Goal: Information Seeking & Learning: Learn about a topic

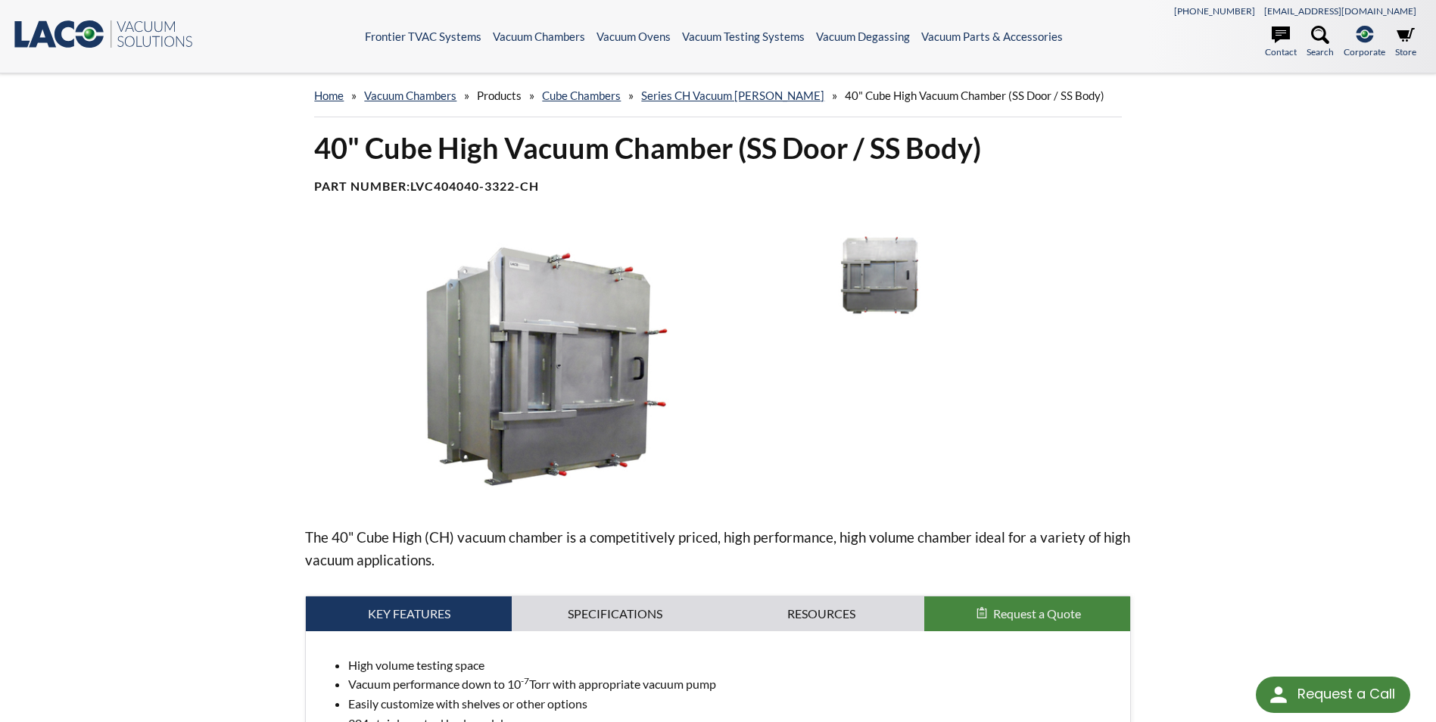
drag, startPoint x: 1119, startPoint y: 384, endPoint x: 1080, endPoint y: 332, distance: 65.4
click at [1119, 384] on div at bounding box center [966, 366] width 330 height 271
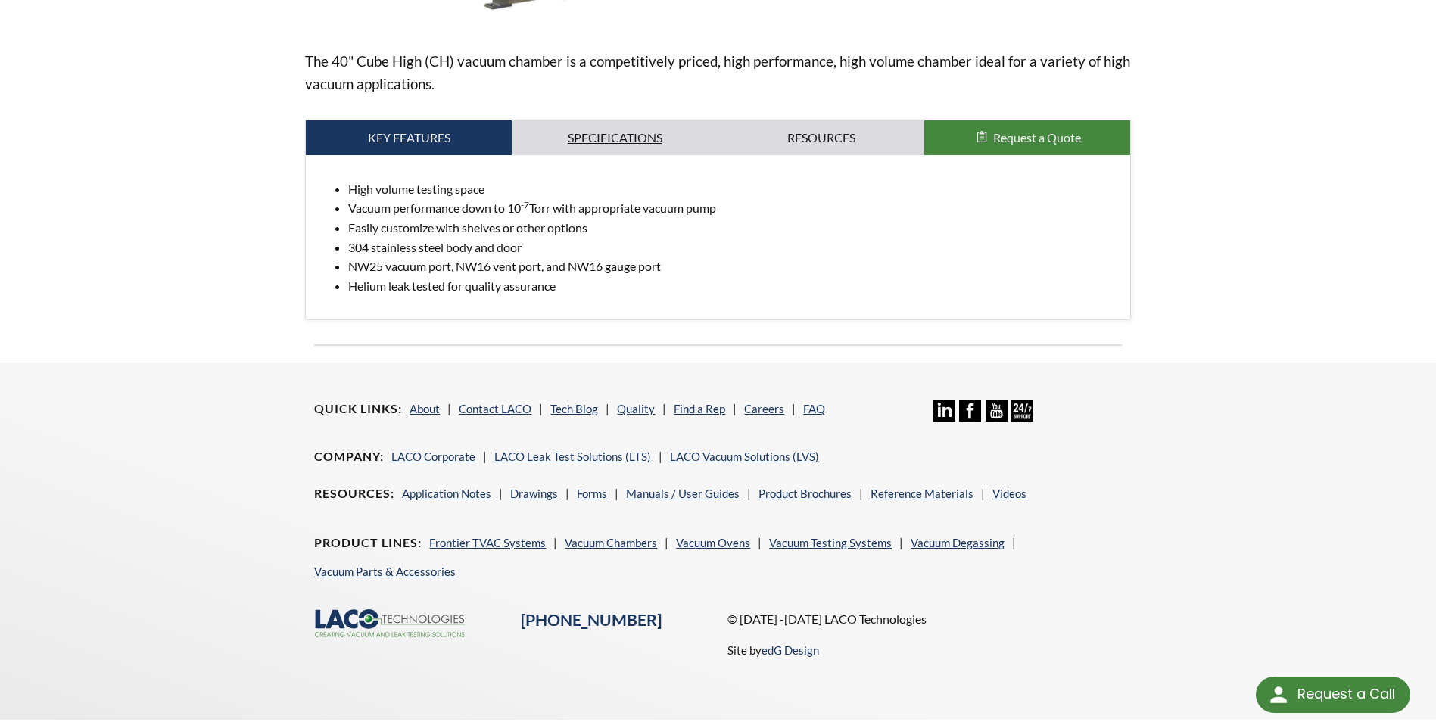
scroll to position [494, 0]
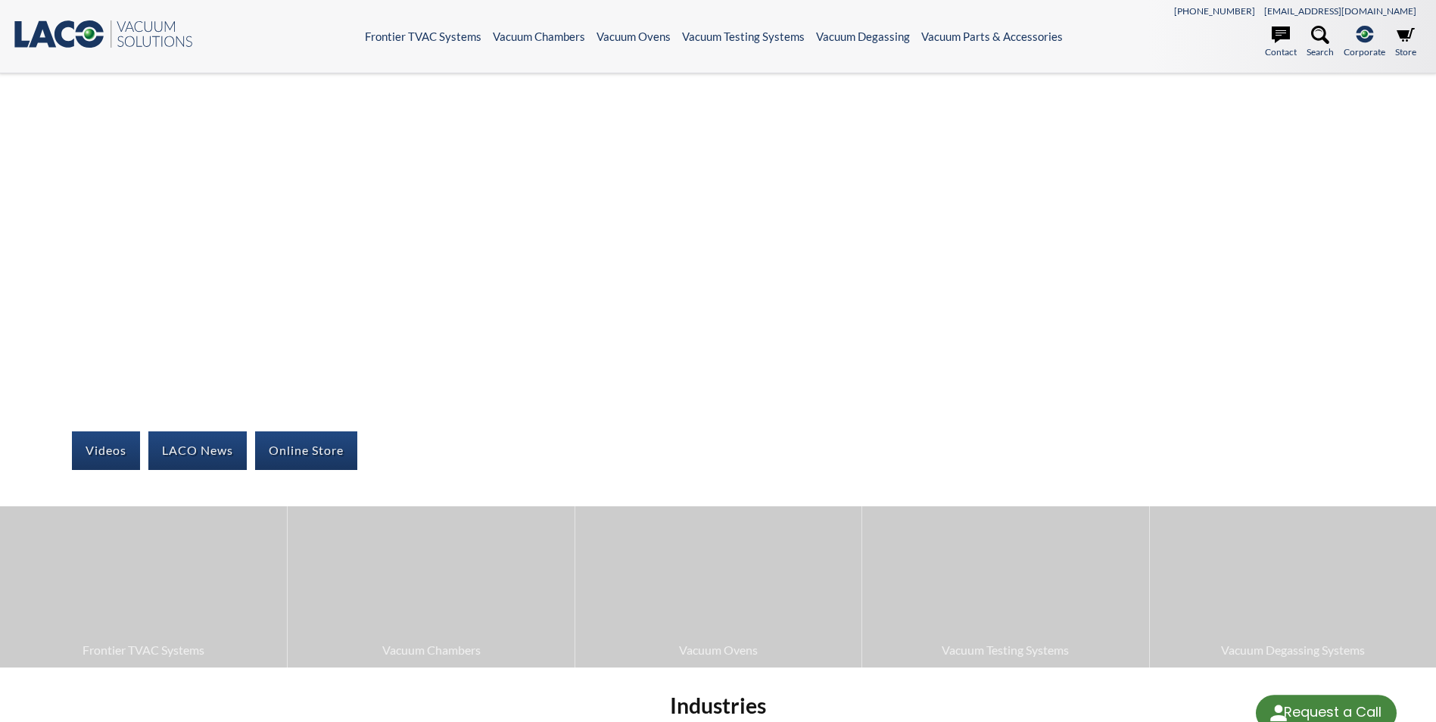
select select "Language Translate Widget"
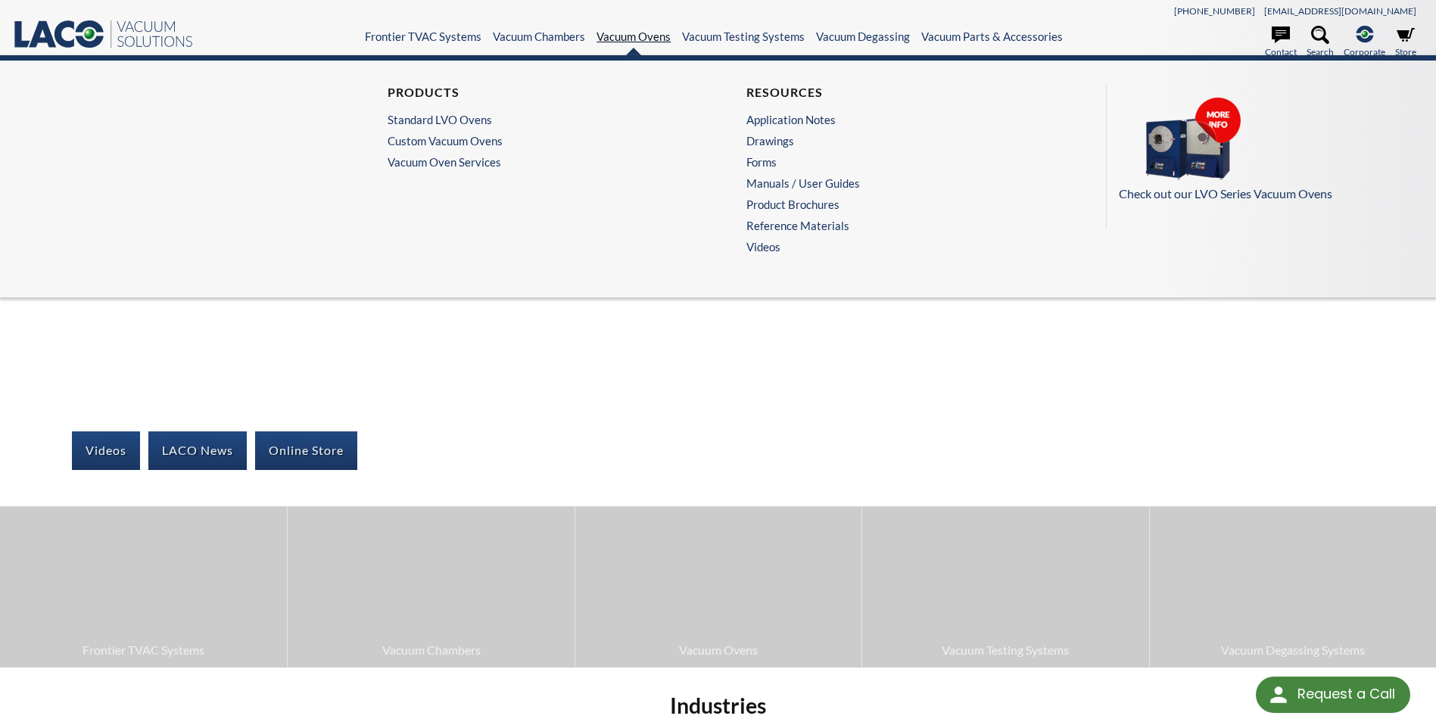
click at [650, 37] on link "Vacuum Ovens" at bounding box center [634, 37] width 74 height 14
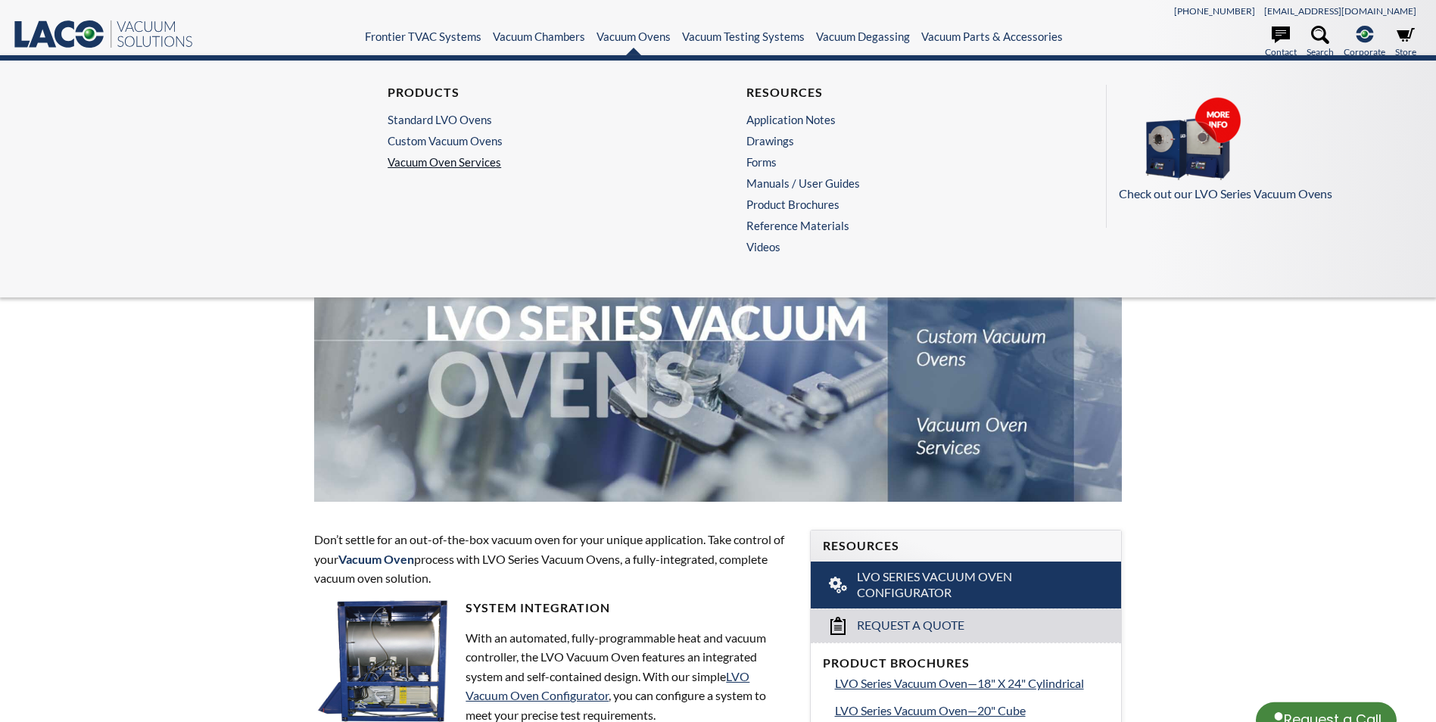
select select "Language Translate Widget"
click at [484, 136] on link "Custom Vacuum Ovens" at bounding box center [535, 141] width 294 height 14
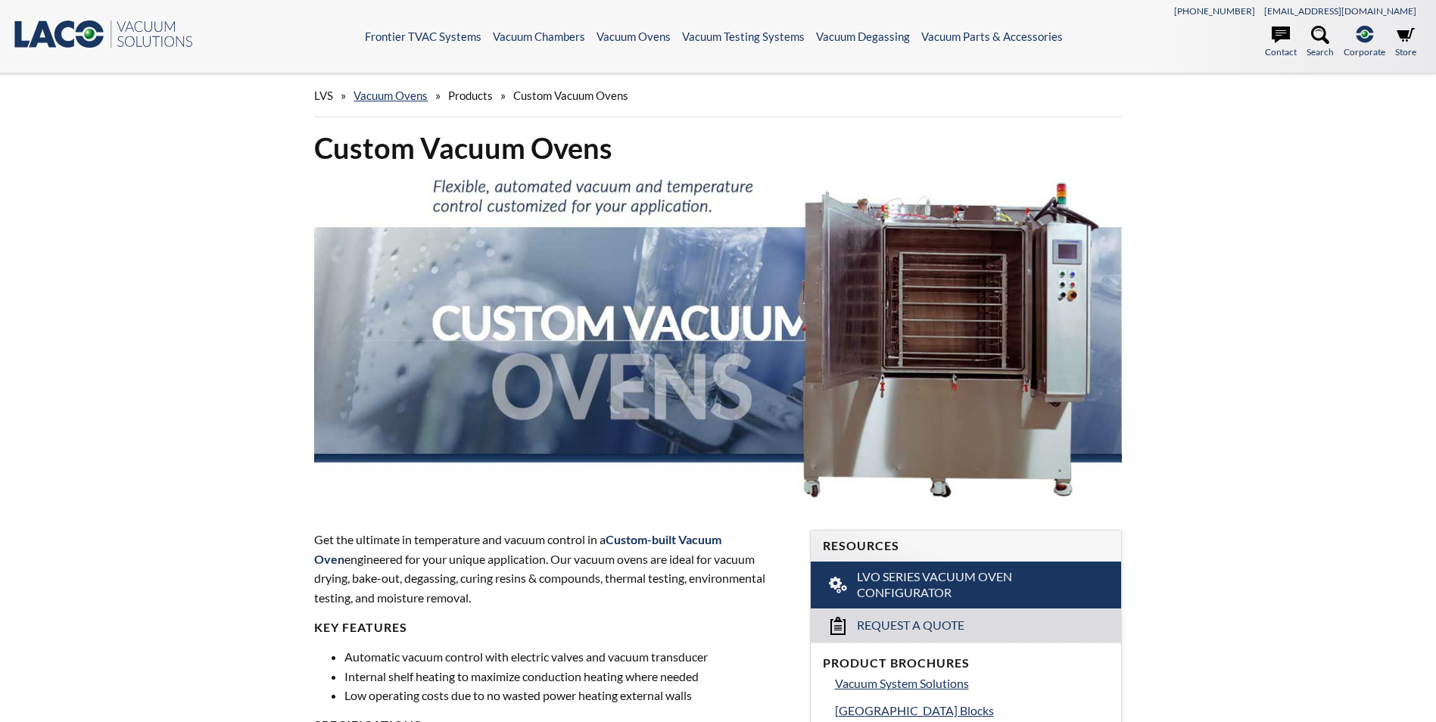
select select "Language Translate Widget"
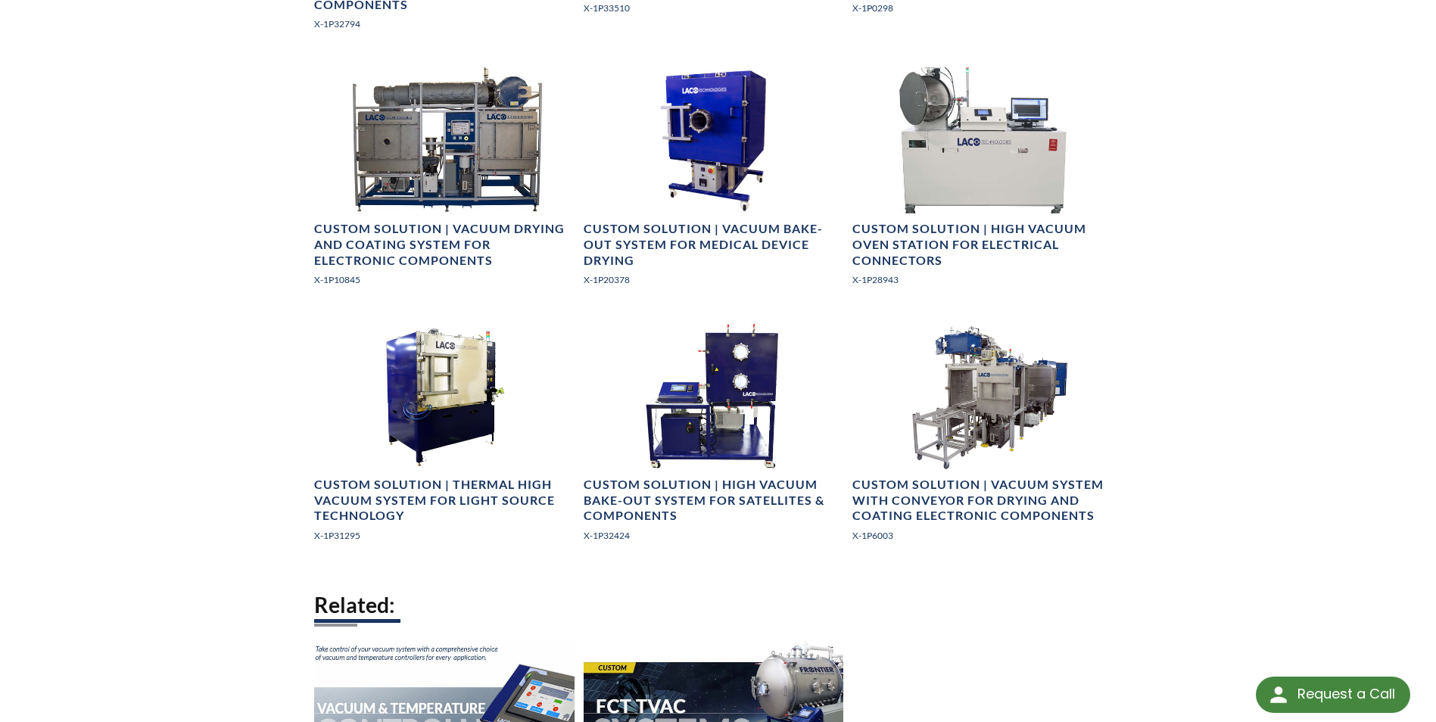
scroll to position [2044, 0]
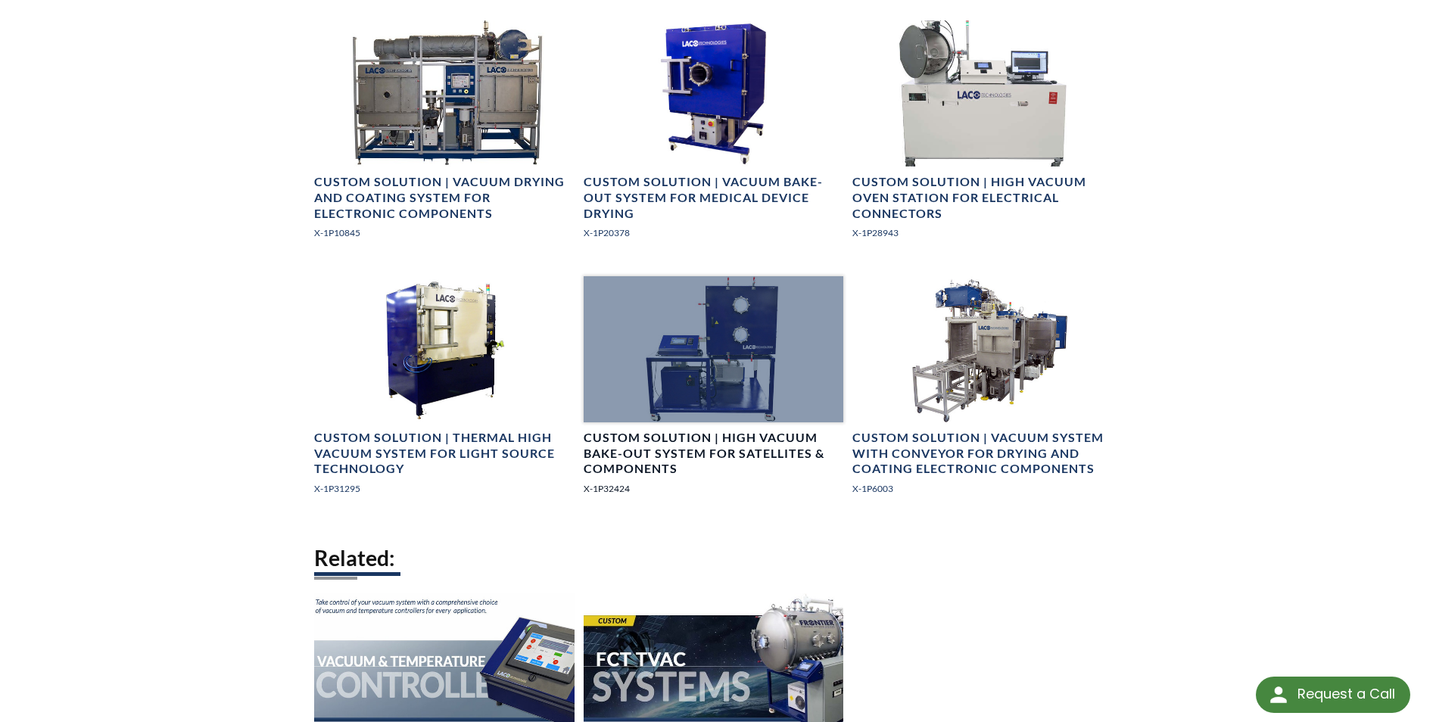
click at [721, 378] on div at bounding box center [714, 349] width 260 height 146
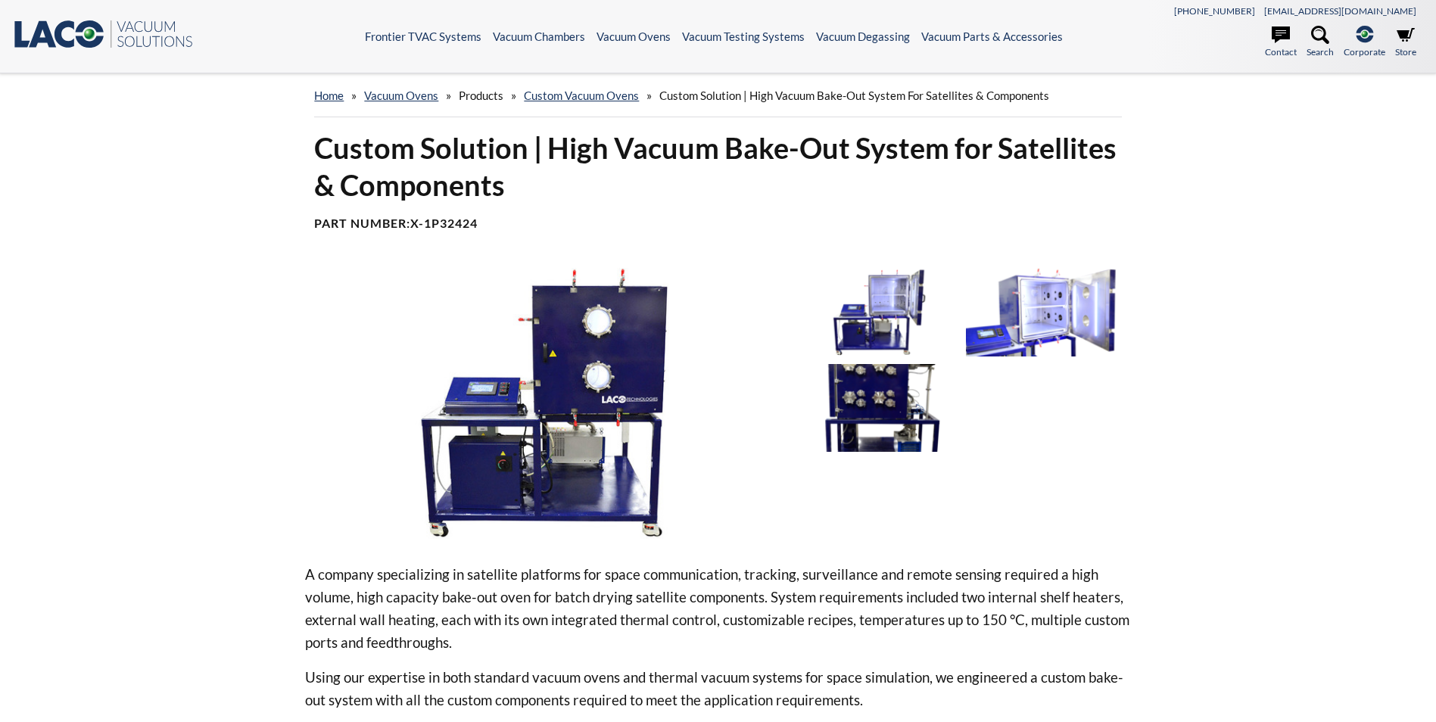
select select "Language Translate Widget"
click at [890, 281] on img at bounding box center [879, 312] width 157 height 89
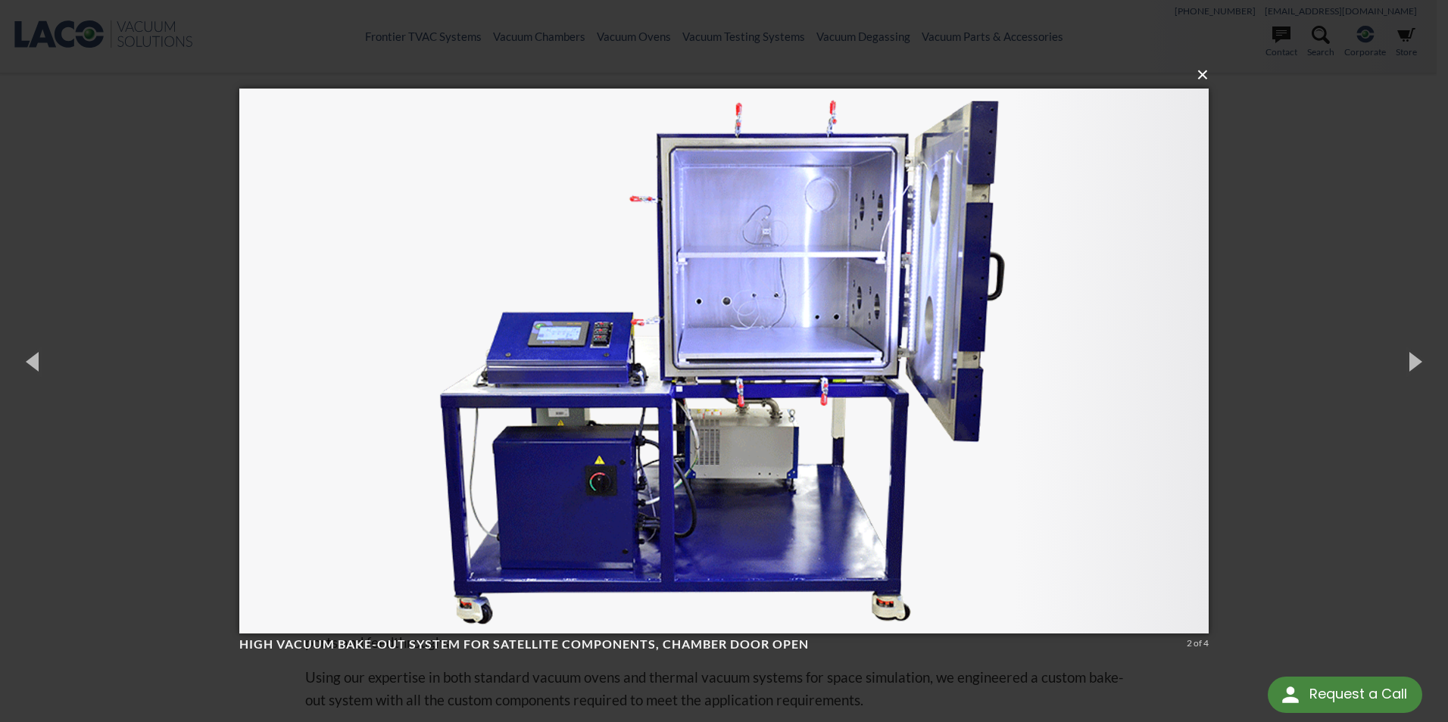
click at [1204, 73] on button "×" at bounding box center [728, 74] width 969 height 33
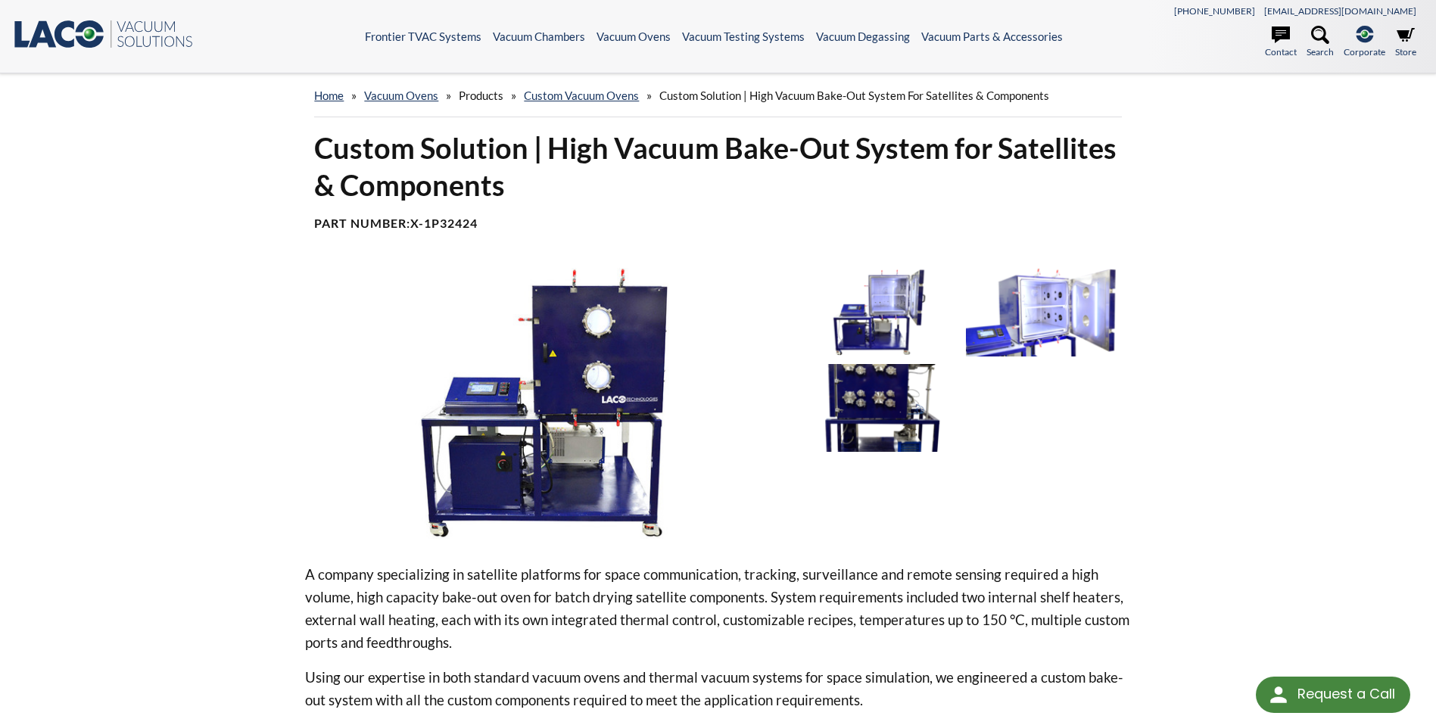
click at [865, 410] on img at bounding box center [879, 408] width 157 height 89
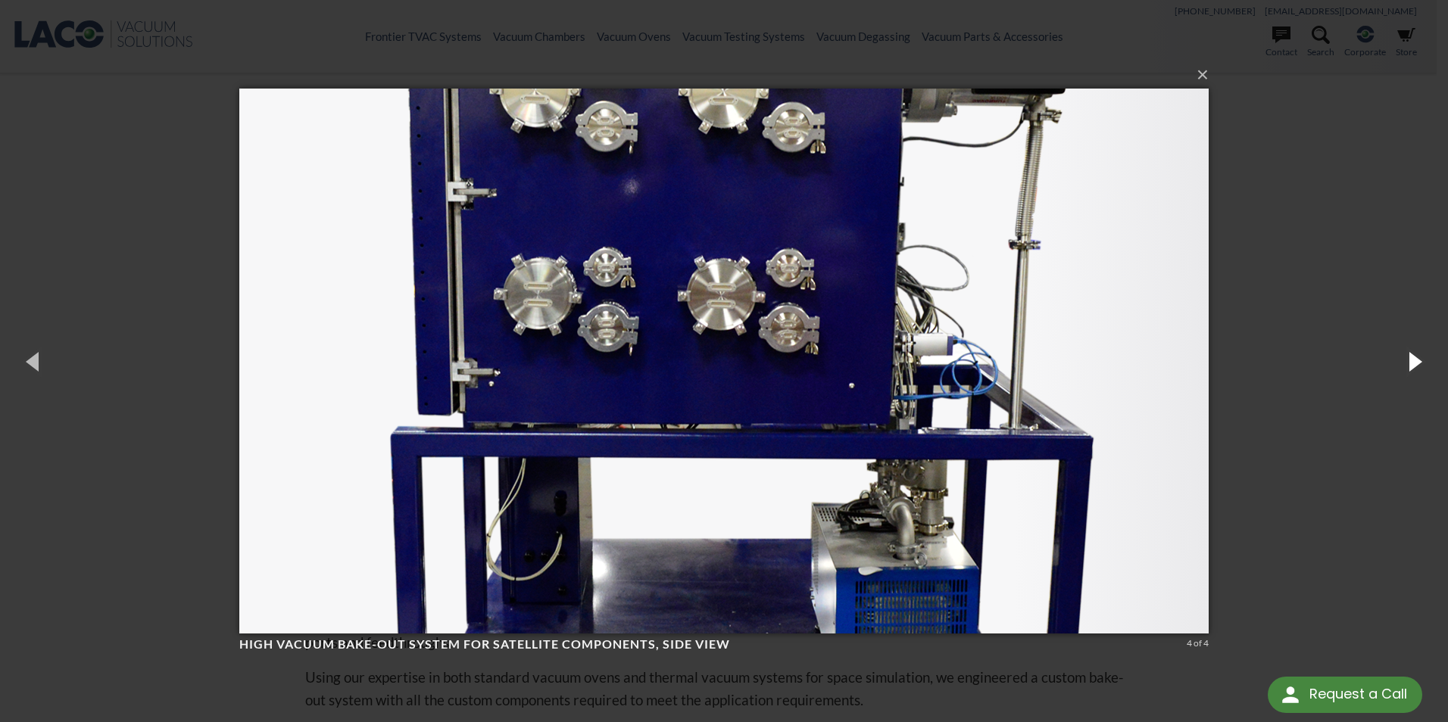
click at [1414, 358] on button "button" at bounding box center [1413, 360] width 68 height 83
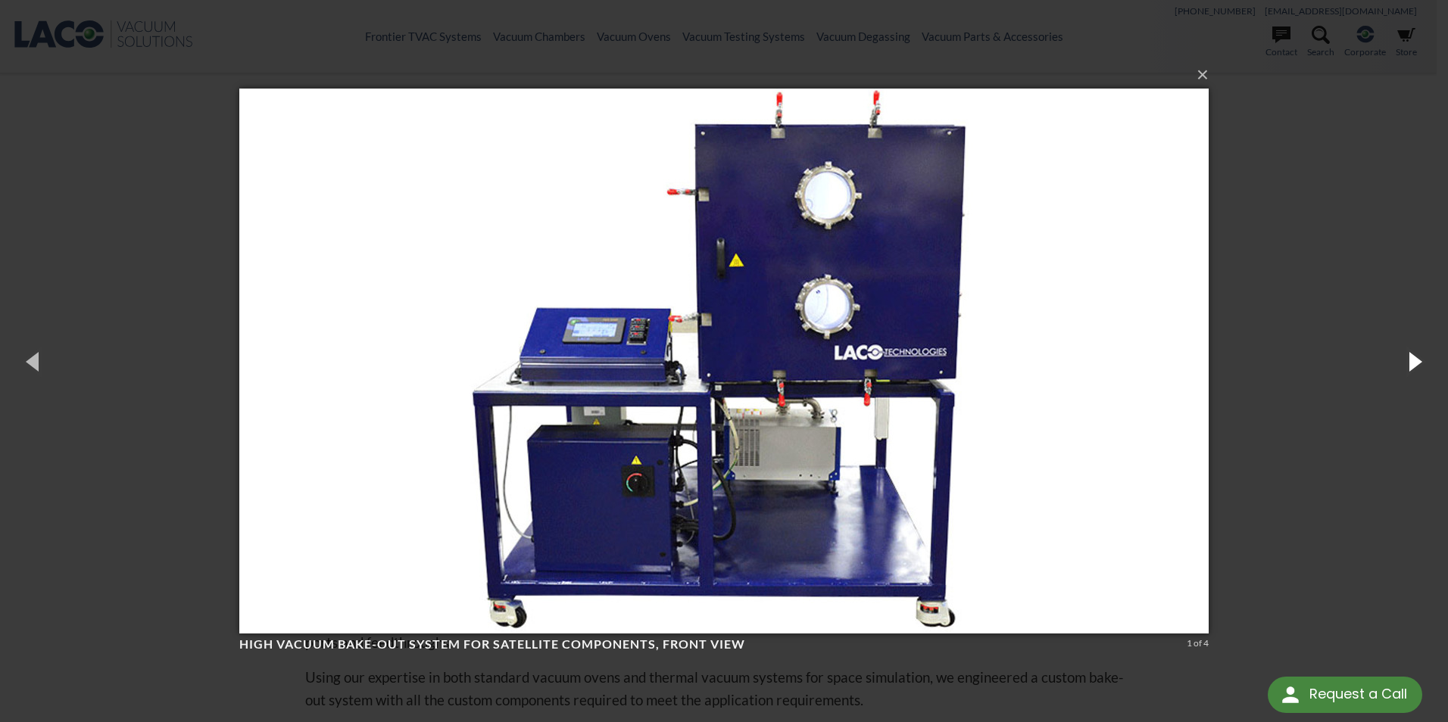
click at [1415, 357] on button "button" at bounding box center [1413, 360] width 68 height 83
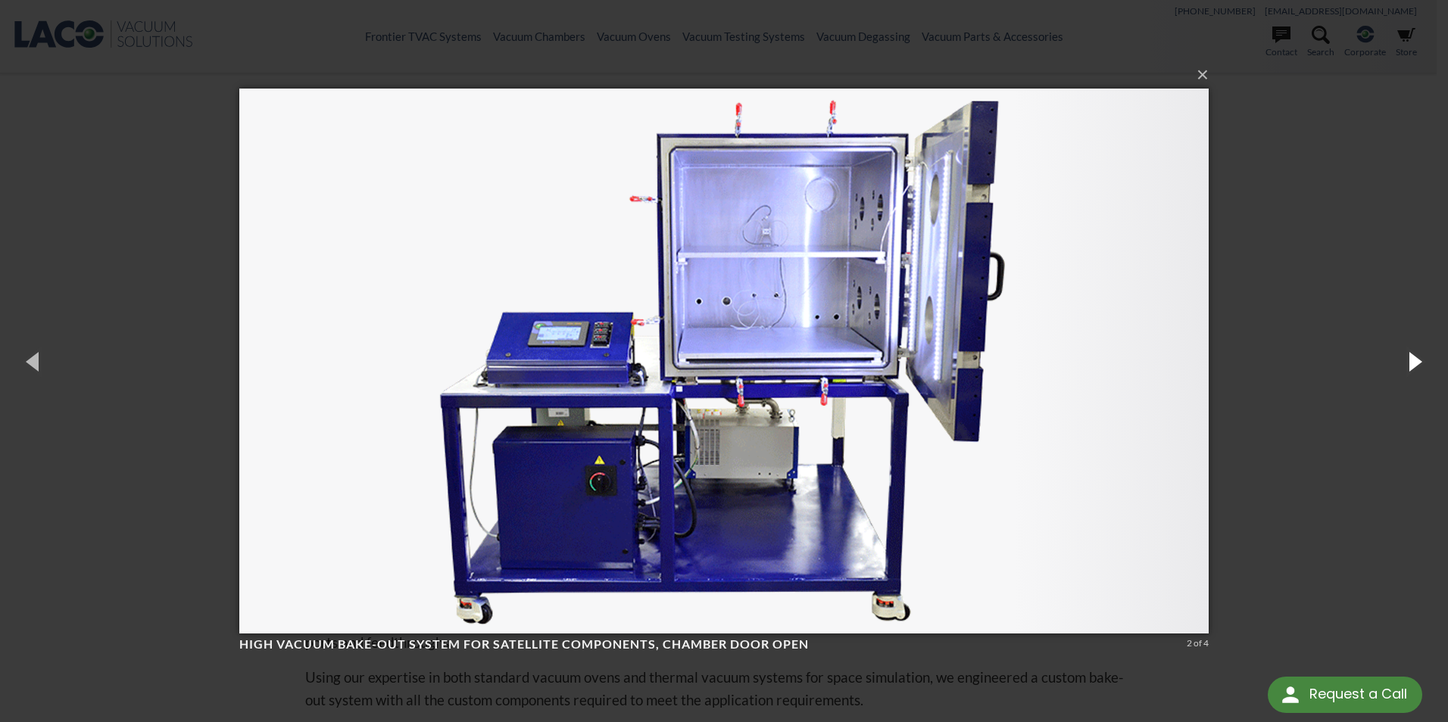
click at [1415, 357] on button "button" at bounding box center [1413, 360] width 68 height 83
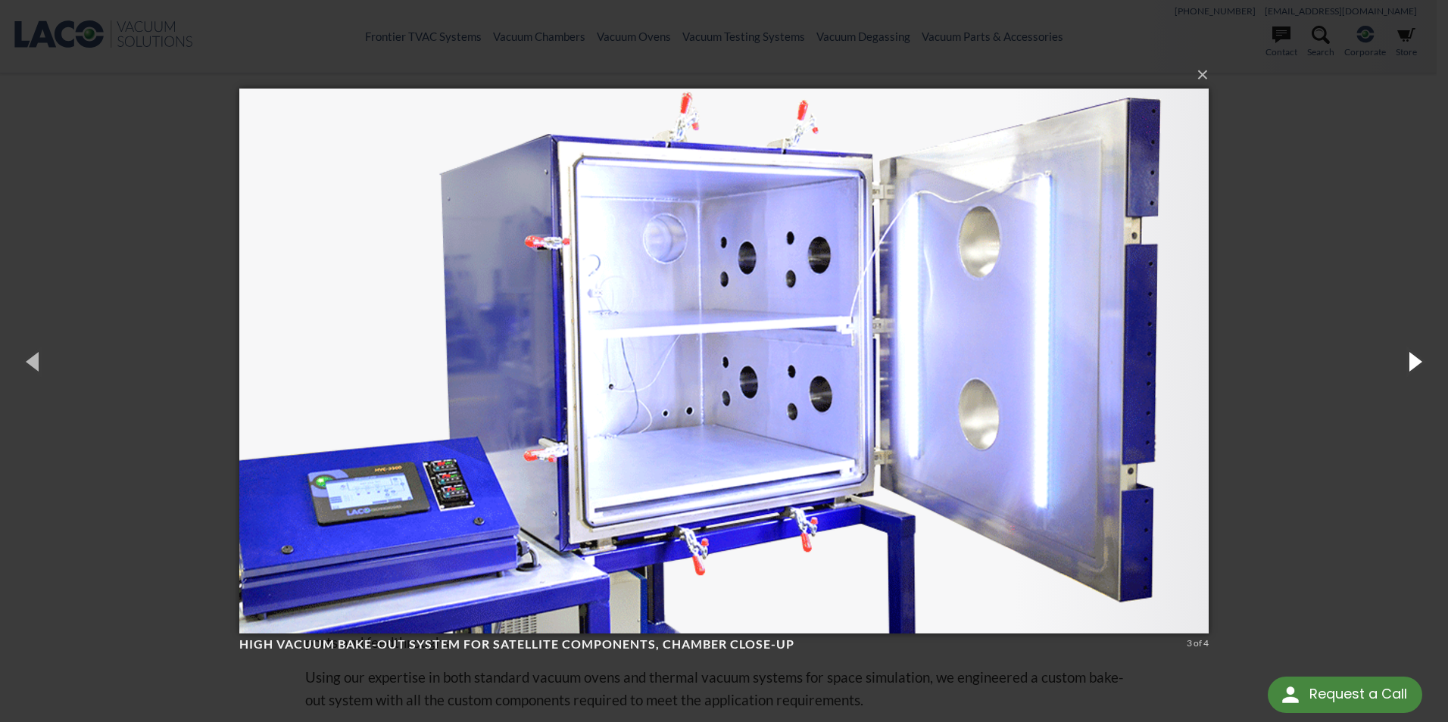
click at [1416, 357] on button "button" at bounding box center [1413, 360] width 68 height 83
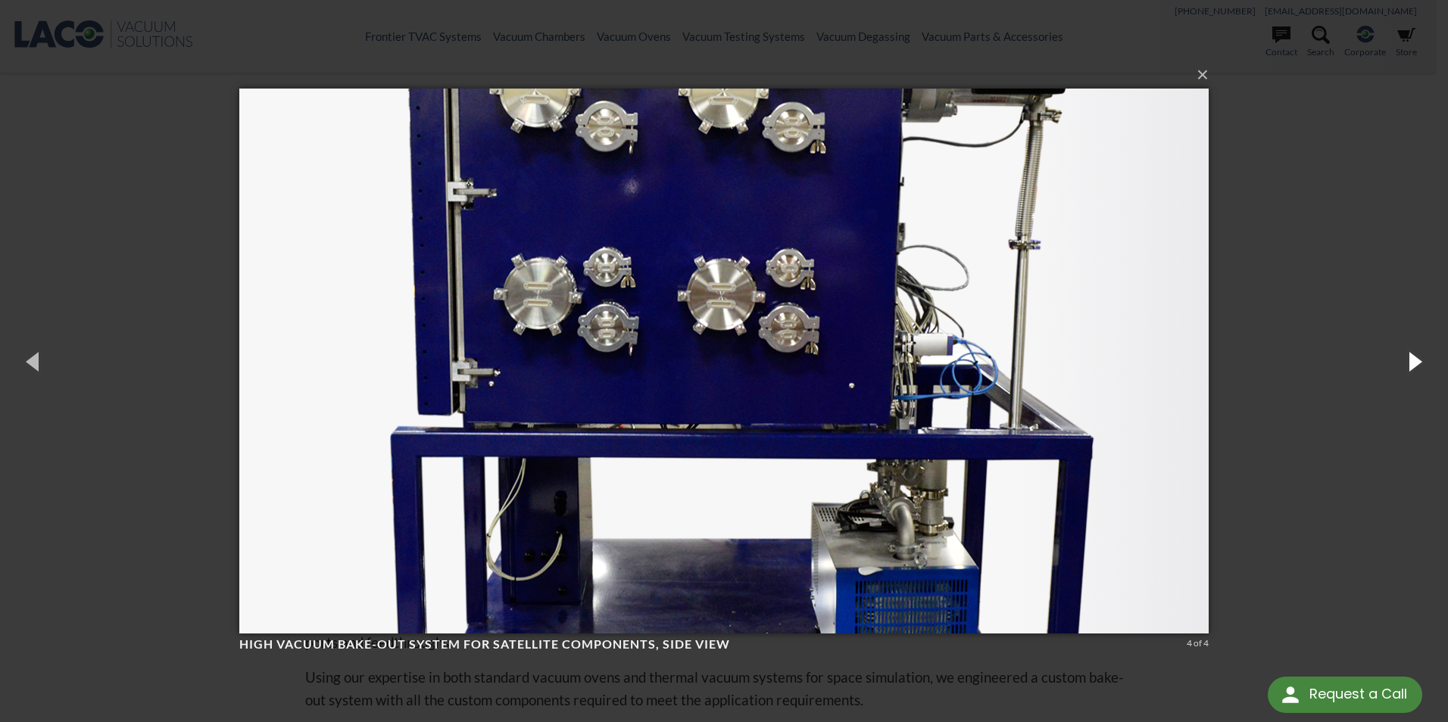
click at [1416, 357] on button "button" at bounding box center [1413, 360] width 68 height 83
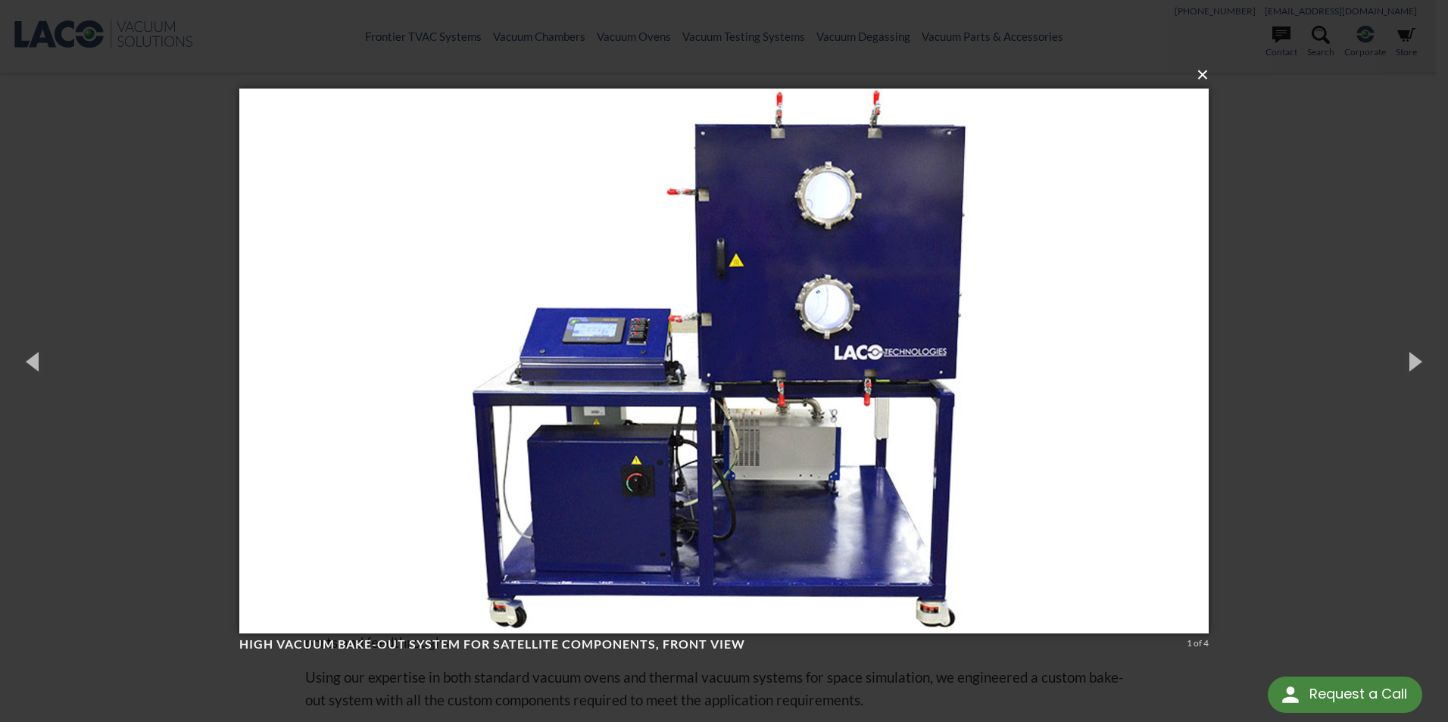
click at [1198, 79] on button "×" at bounding box center [728, 74] width 969 height 33
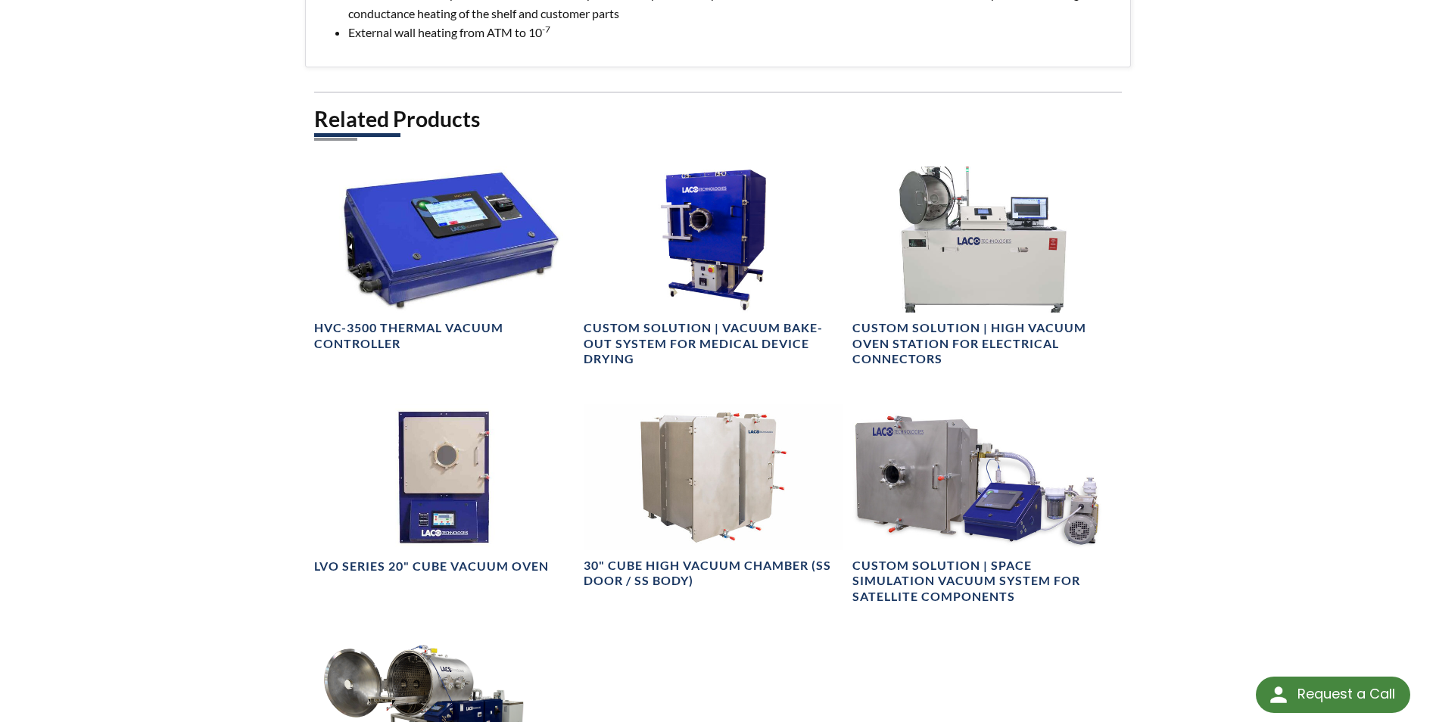
scroll to position [984, 0]
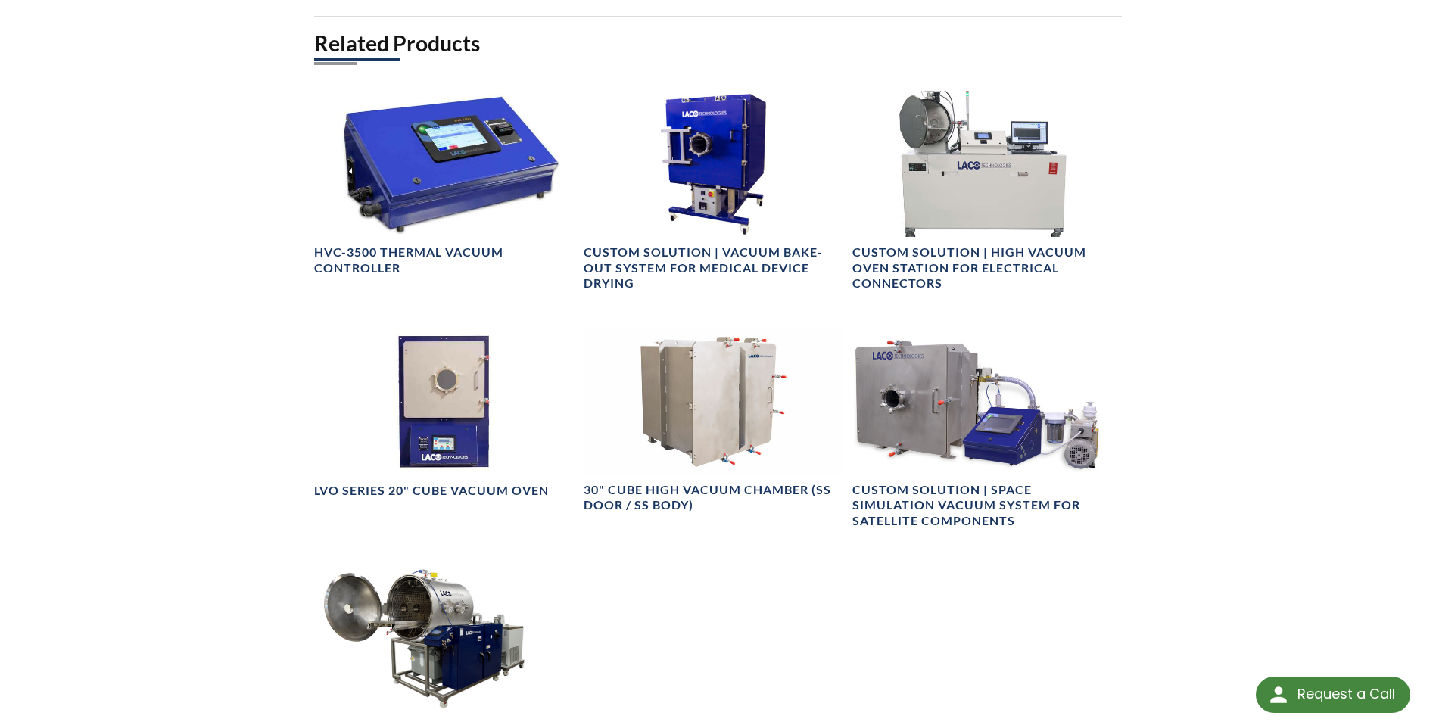
drag, startPoint x: 974, startPoint y: 510, endPoint x: 831, endPoint y: 588, distance: 163.6
click at [831, 588] on div "Related Products HVC-3500 Thermal Vacuum Controller Custom Solution | Vacuum Ba…" at bounding box center [717, 411] width 807 height 762
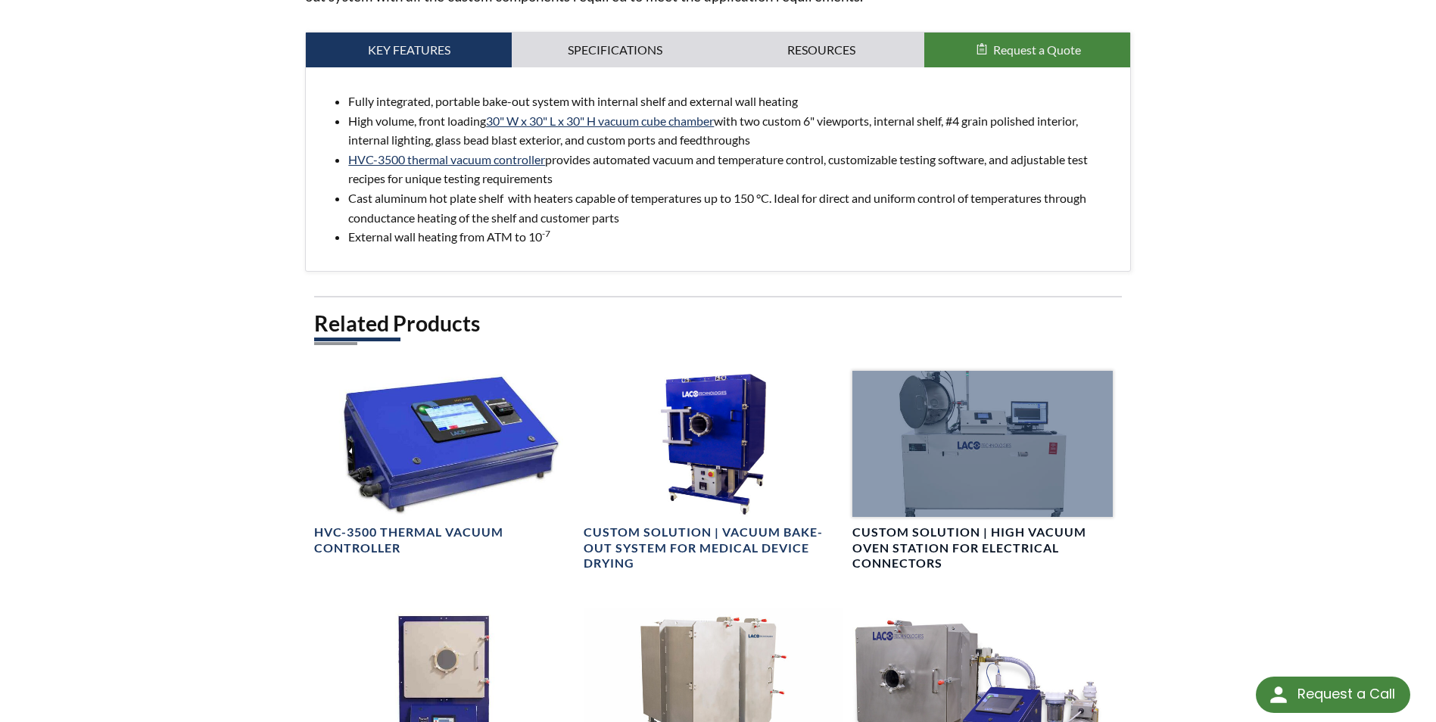
scroll to position [606, 0]
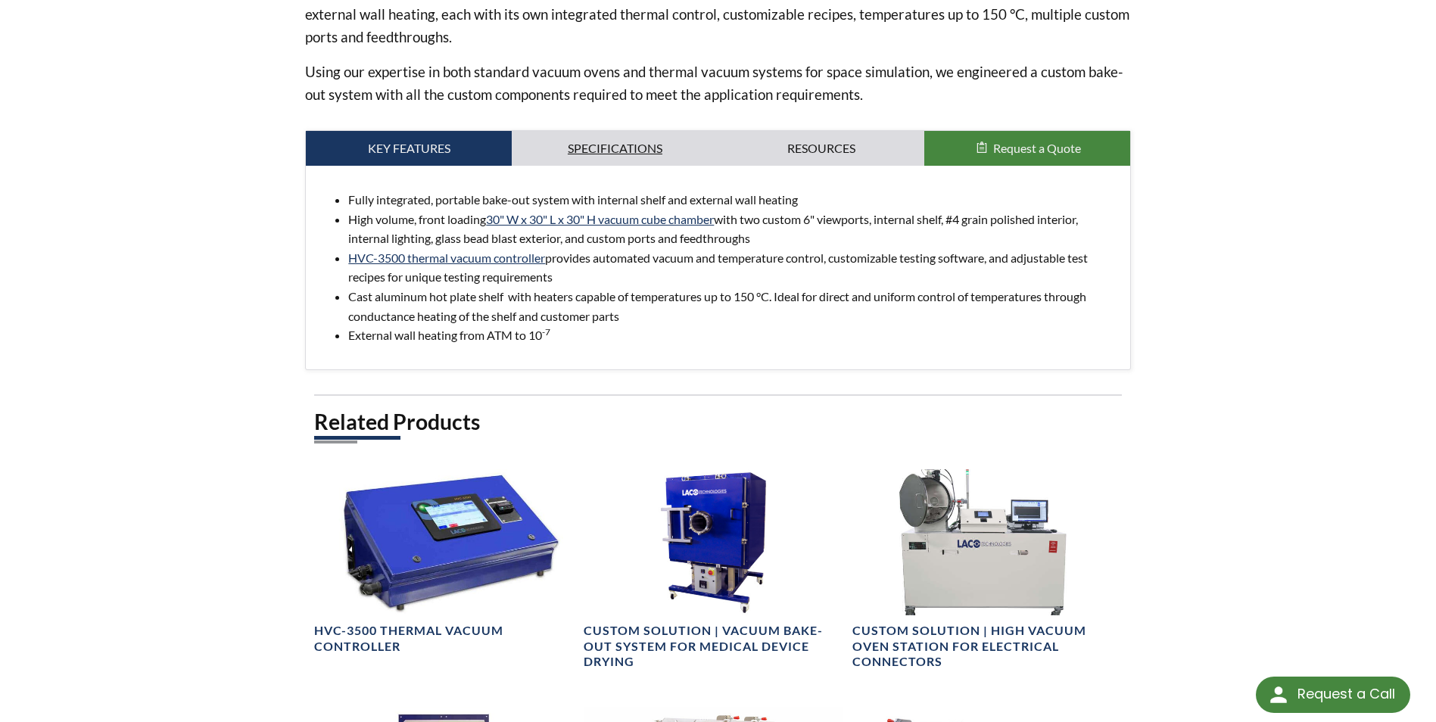
click at [610, 141] on link "Specifications" at bounding box center [615, 148] width 206 height 35
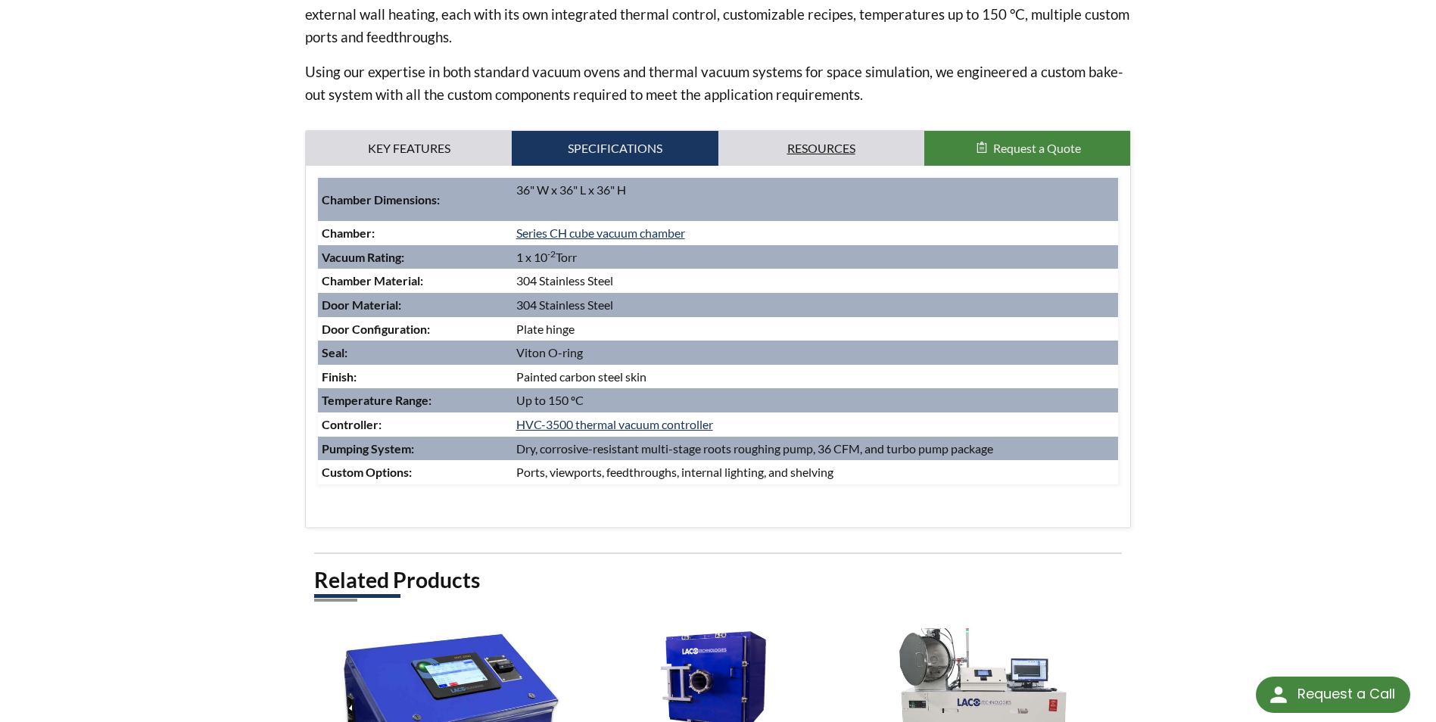
click at [801, 148] on link "Resources" at bounding box center [821, 148] width 206 height 35
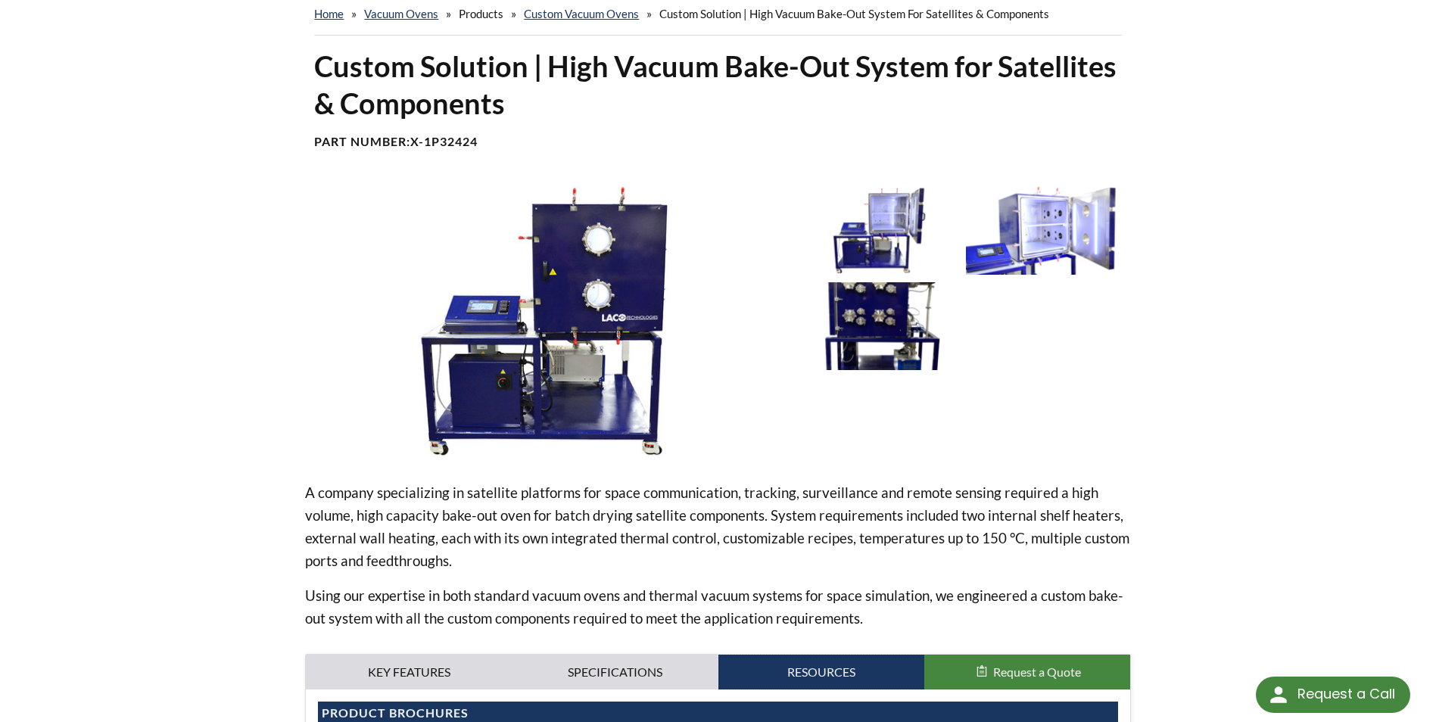
scroll to position [0, 0]
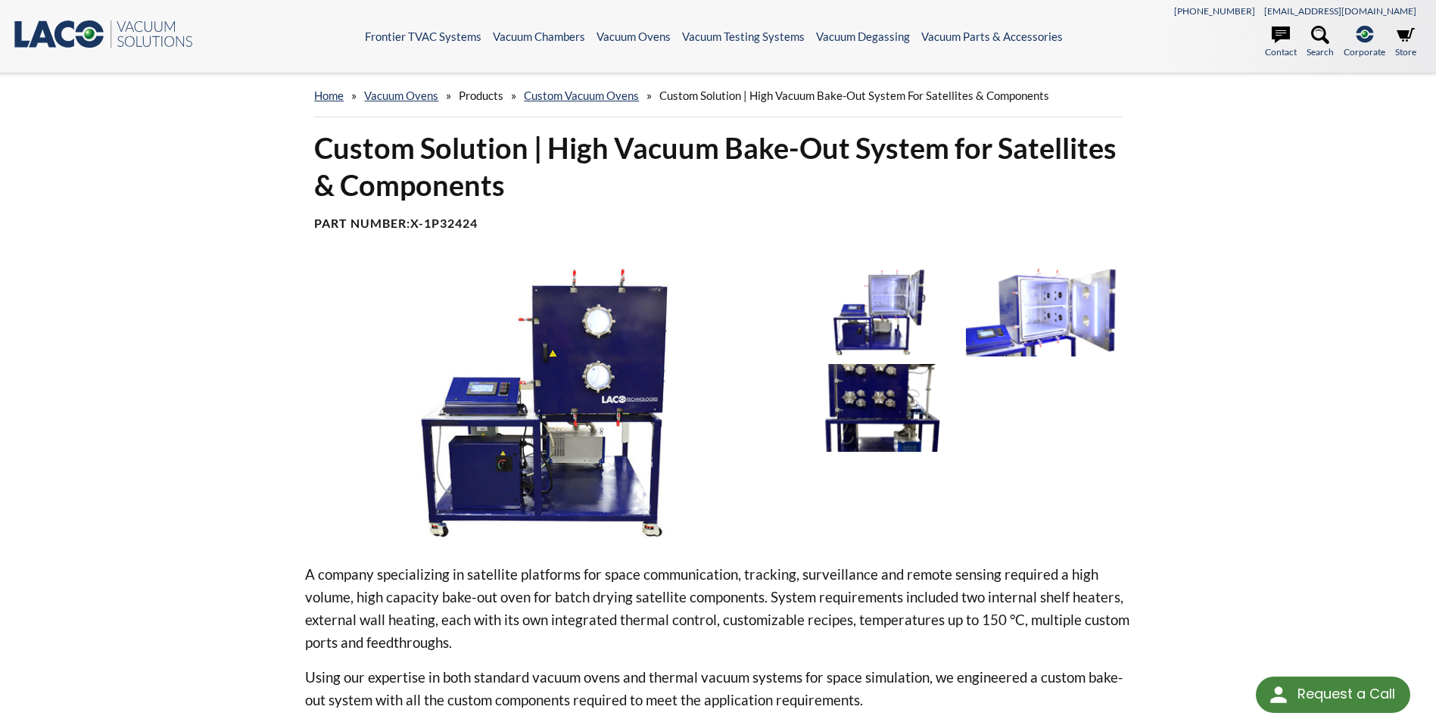
click at [1125, 516] on div at bounding box center [966, 403] width 330 height 271
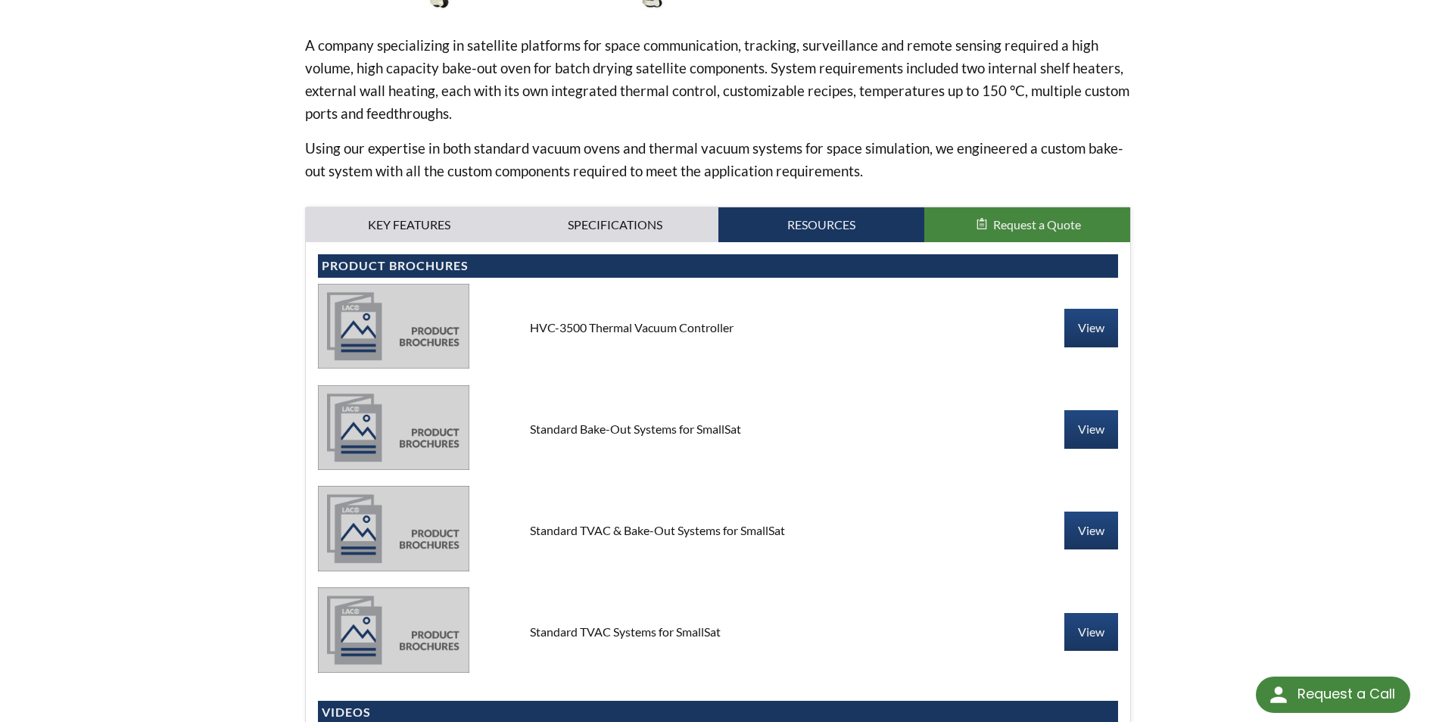
scroll to position [530, 0]
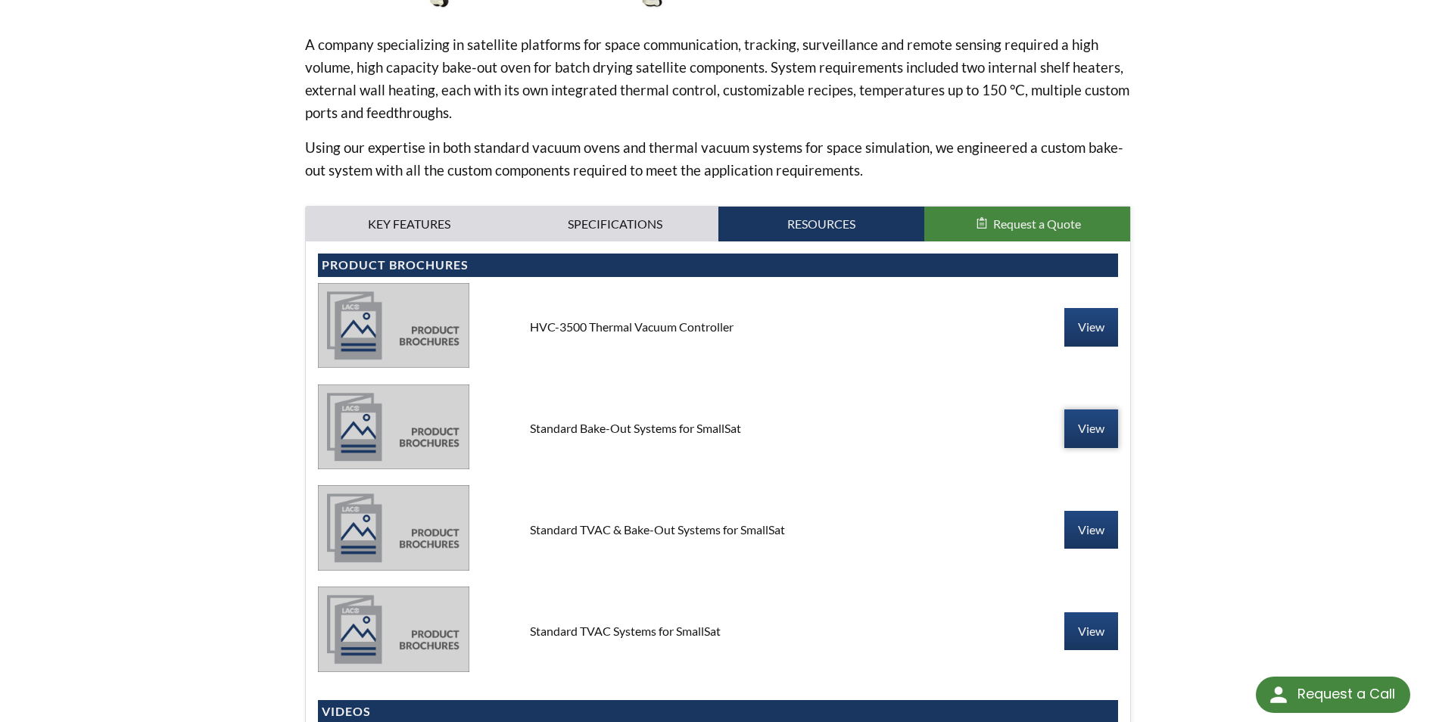
click at [1078, 441] on link "View" at bounding box center [1091, 429] width 54 height 38
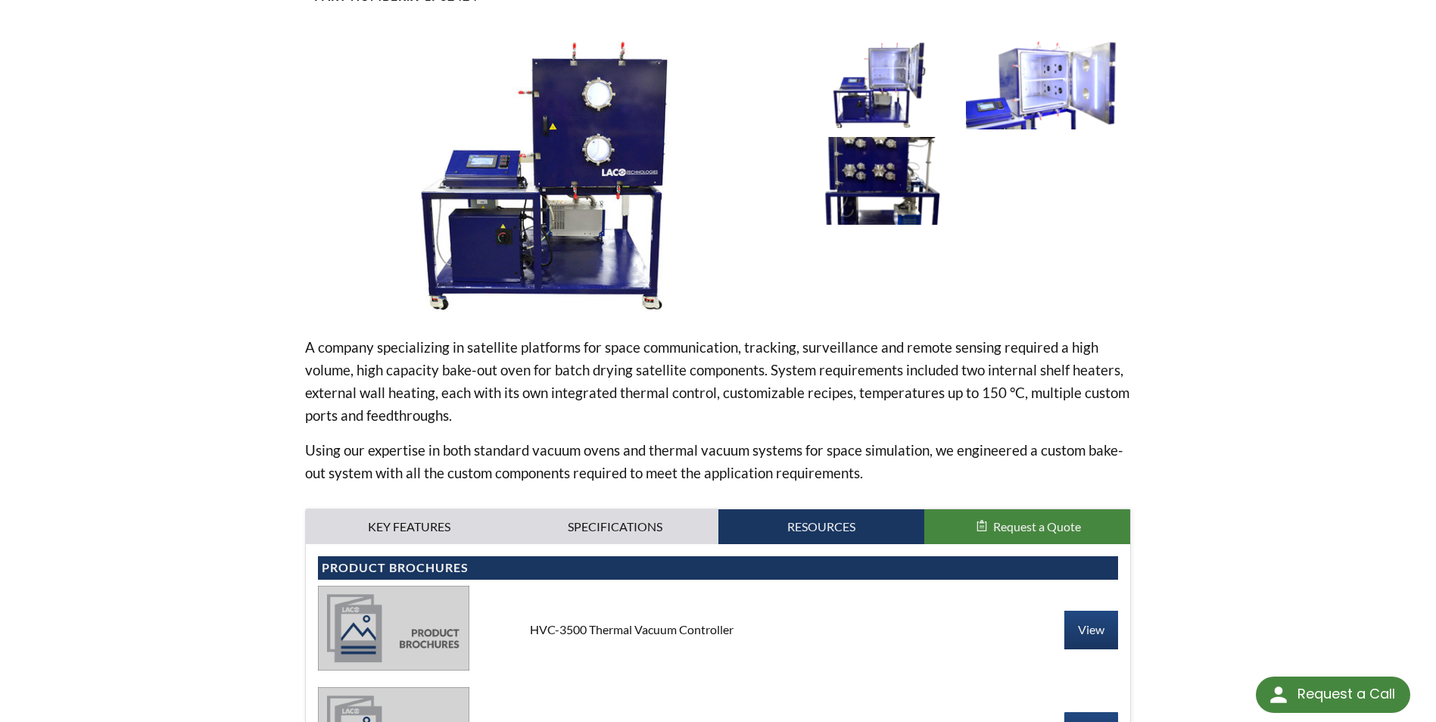
scroll to position [303, 0]
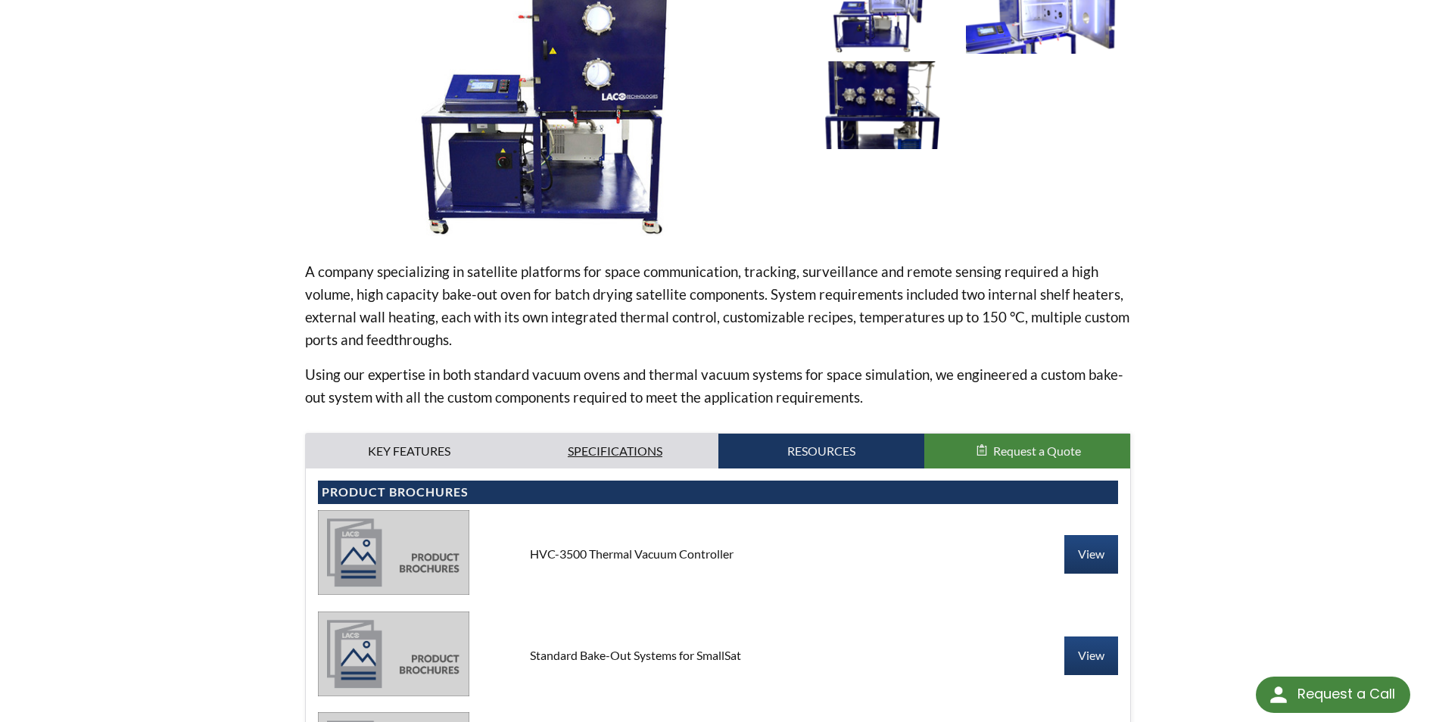
click at [581, 449] on link "Specifications" at bounding box center [615, 451] width 206 height 35
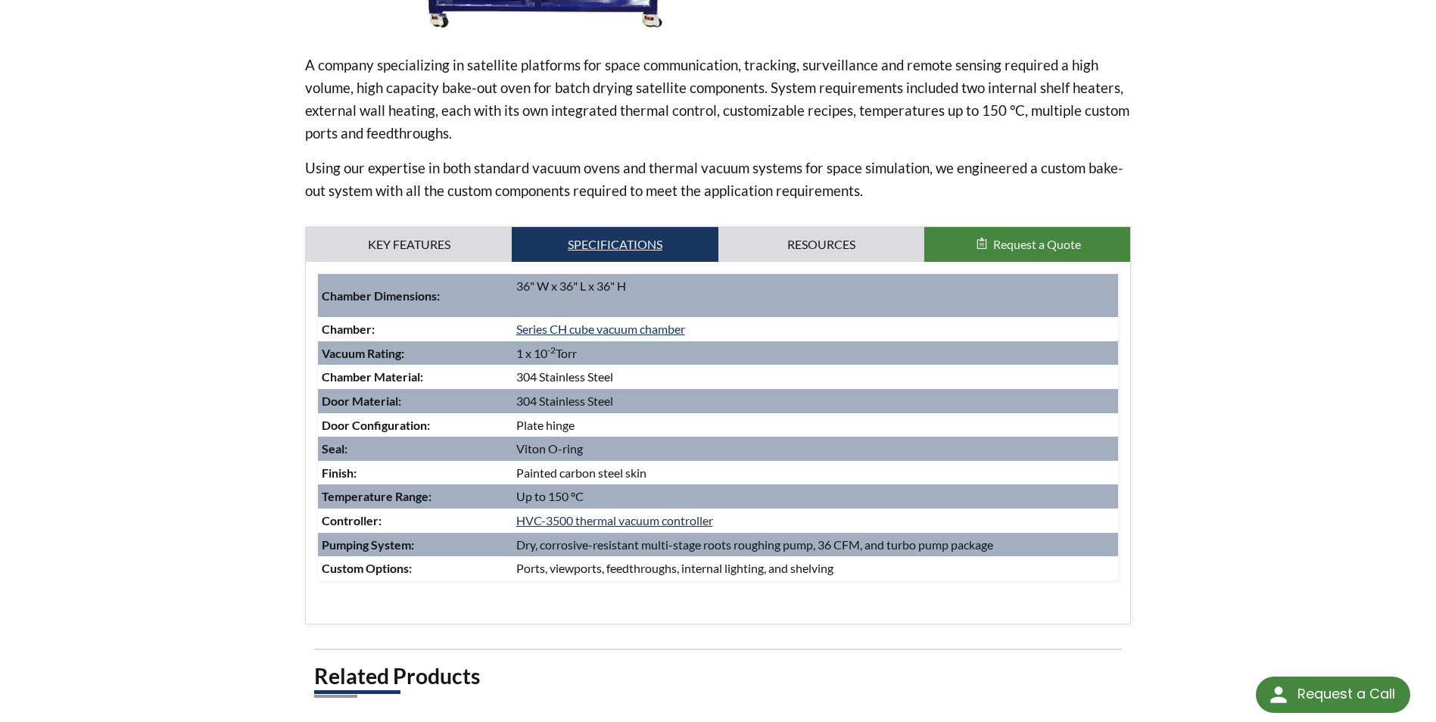
scroll to position [530, 0]
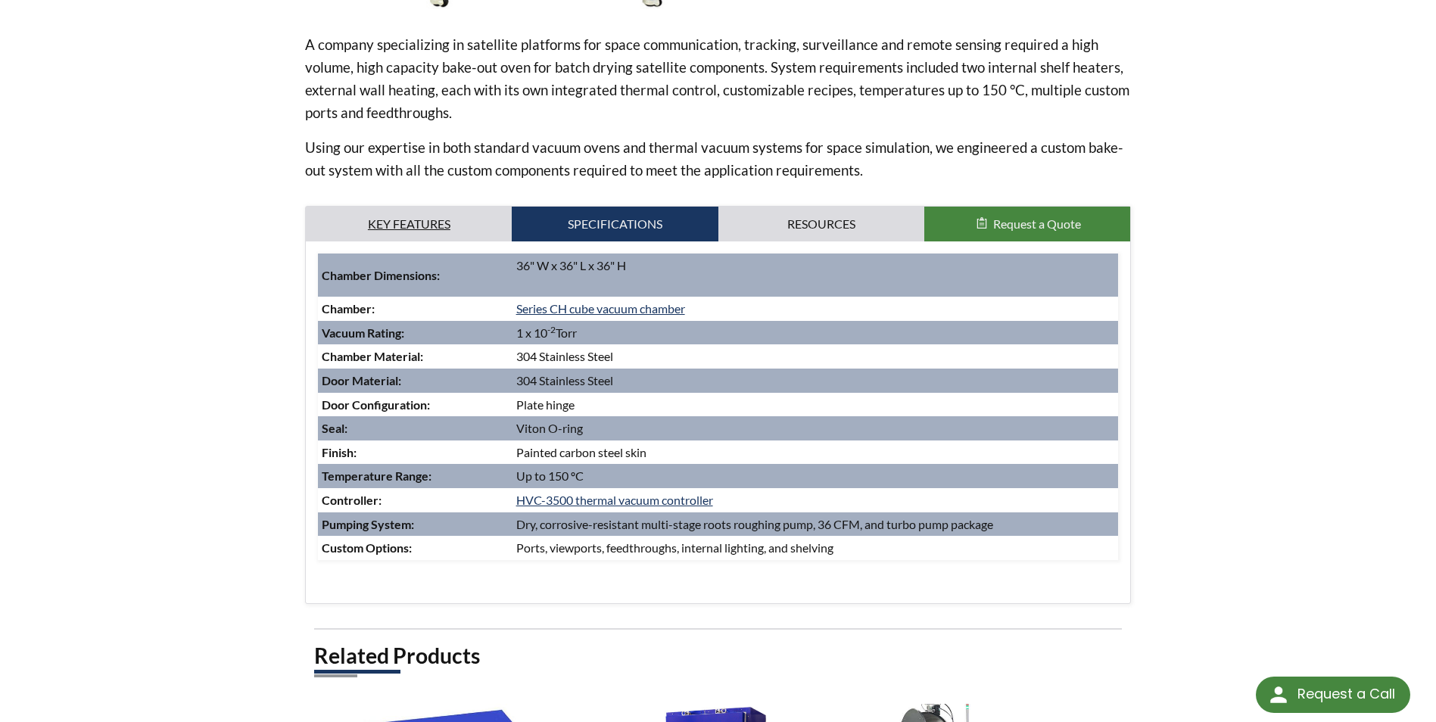
click at [418, 226] on link "Key Features" at bounding box center [409, 224] width 206 height 35
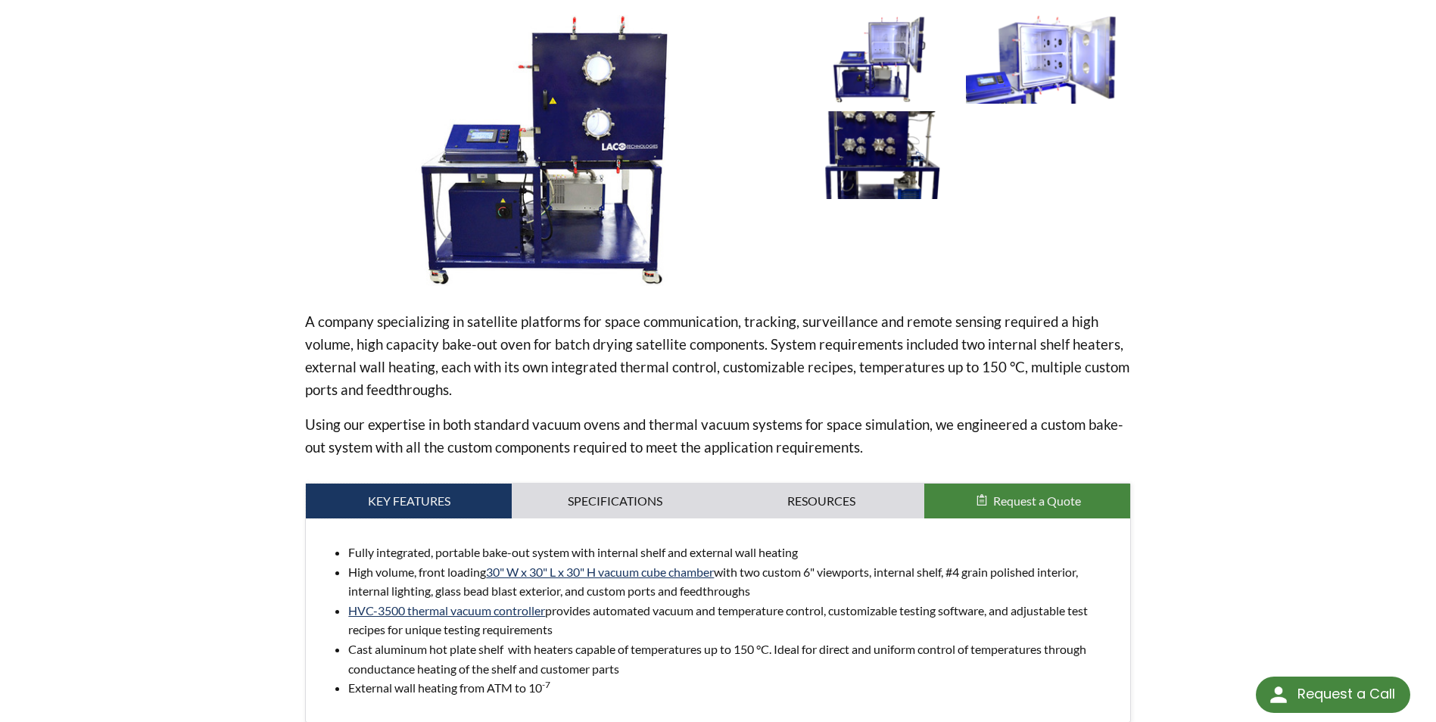
scroll to position [379, 0]
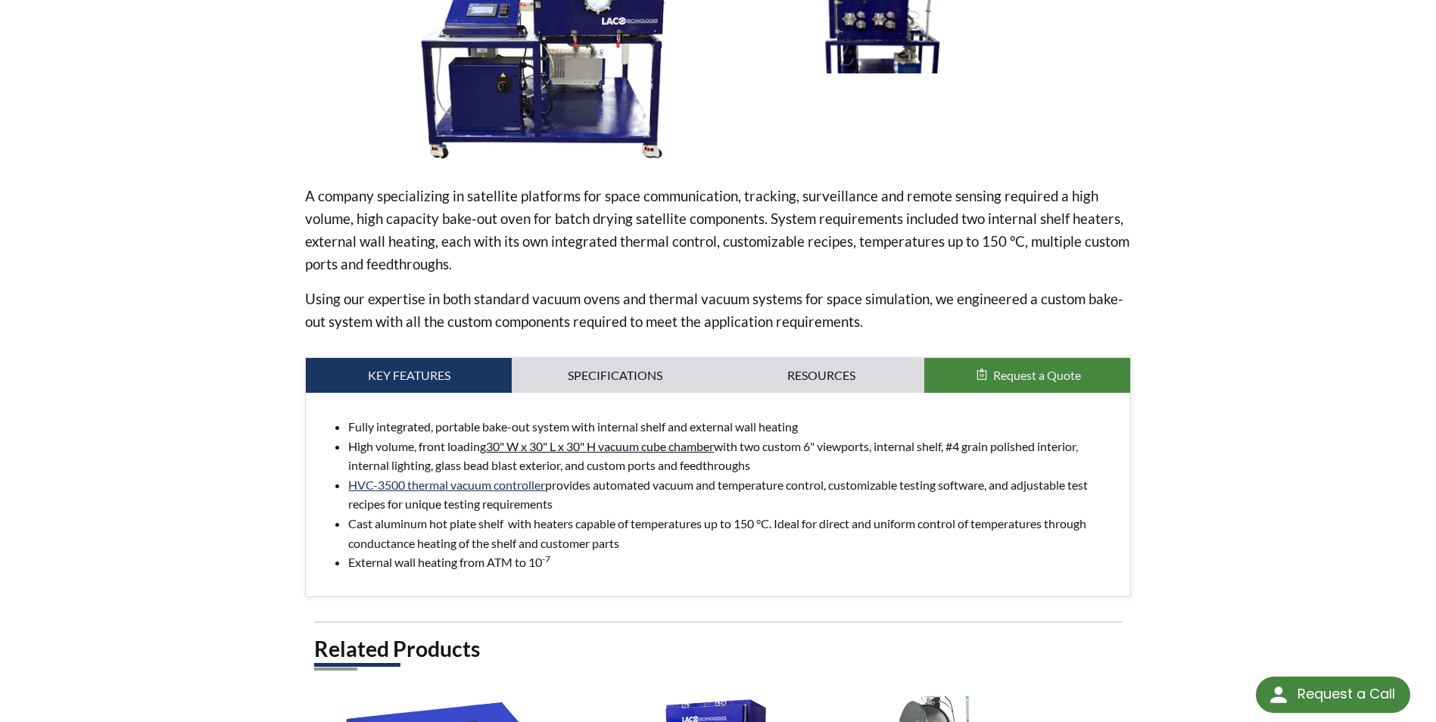
click at [619, 448] on link "30" W x 30" L x 30" H vacuum cube chamber" at bounding box center [600, 446] width 228 height 14
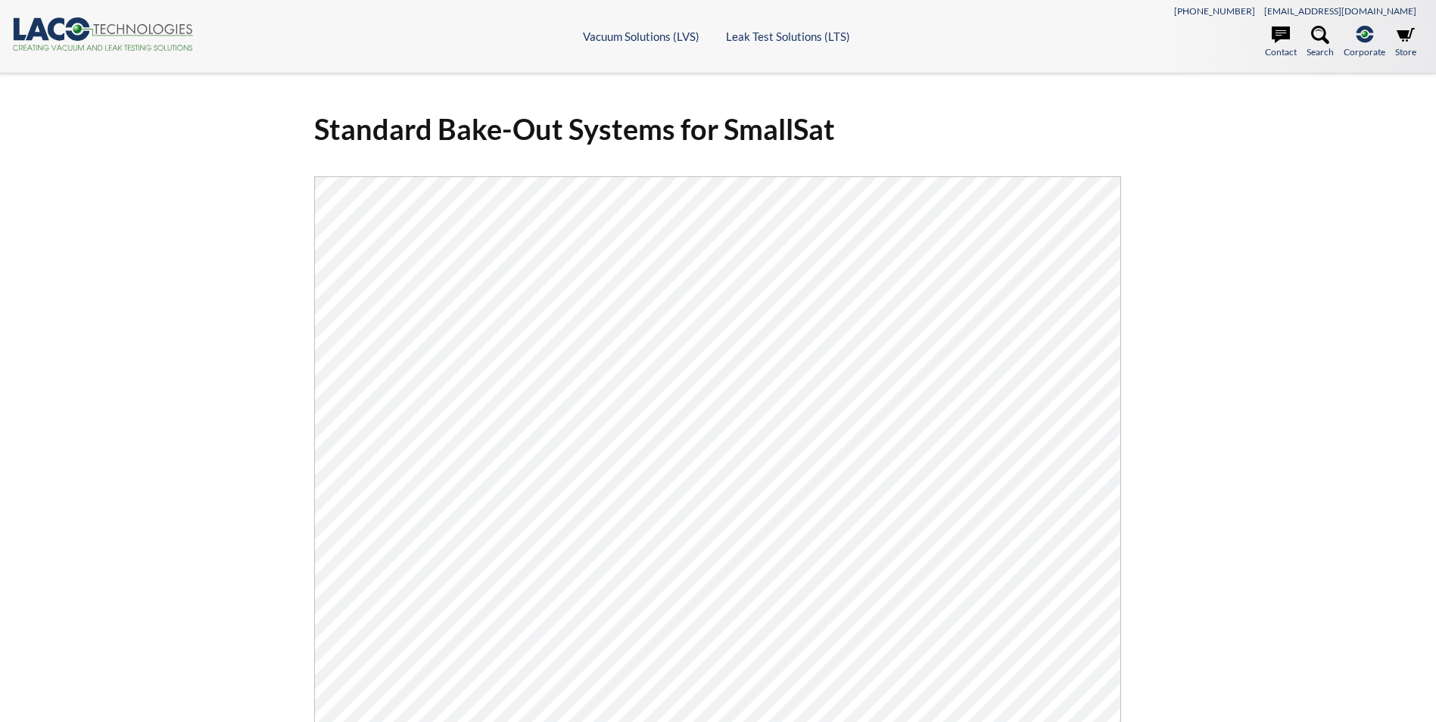
select select "Language Translate Widget"
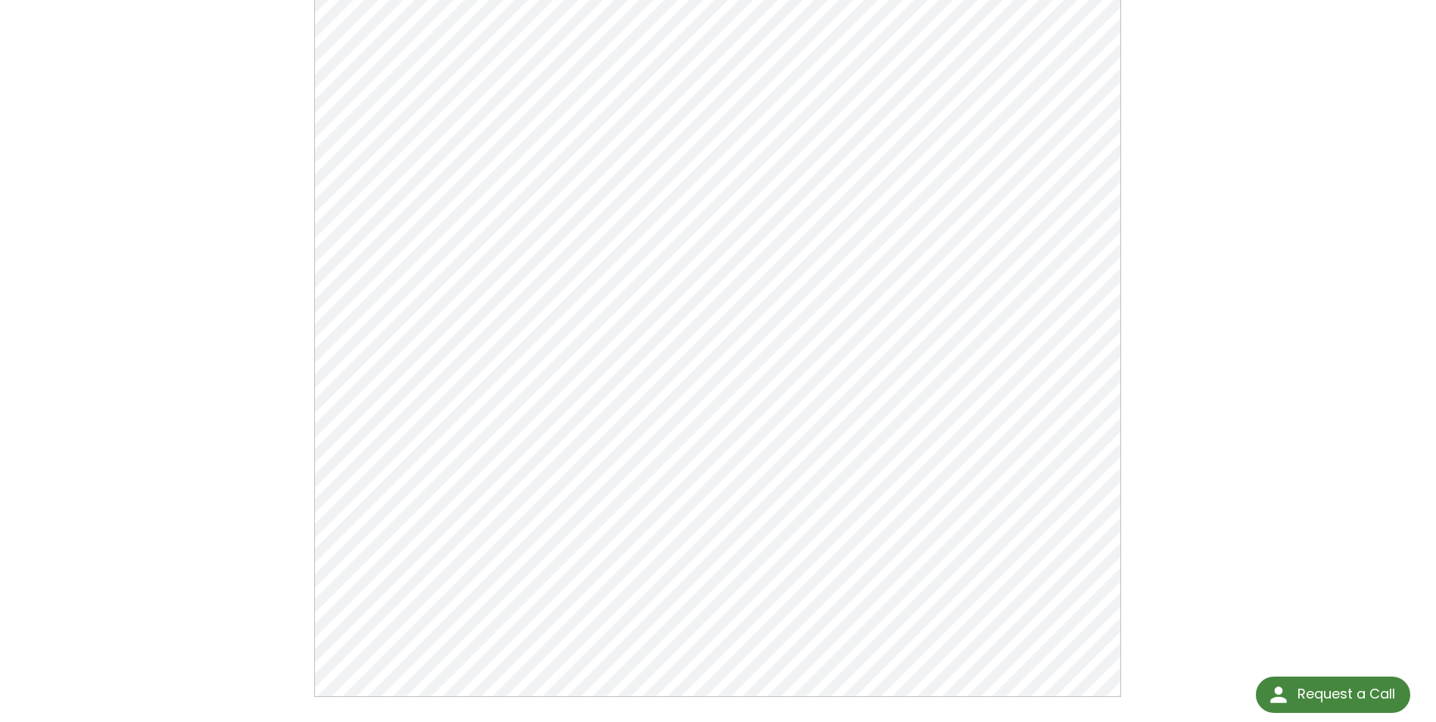
scroll to position [227, 0]
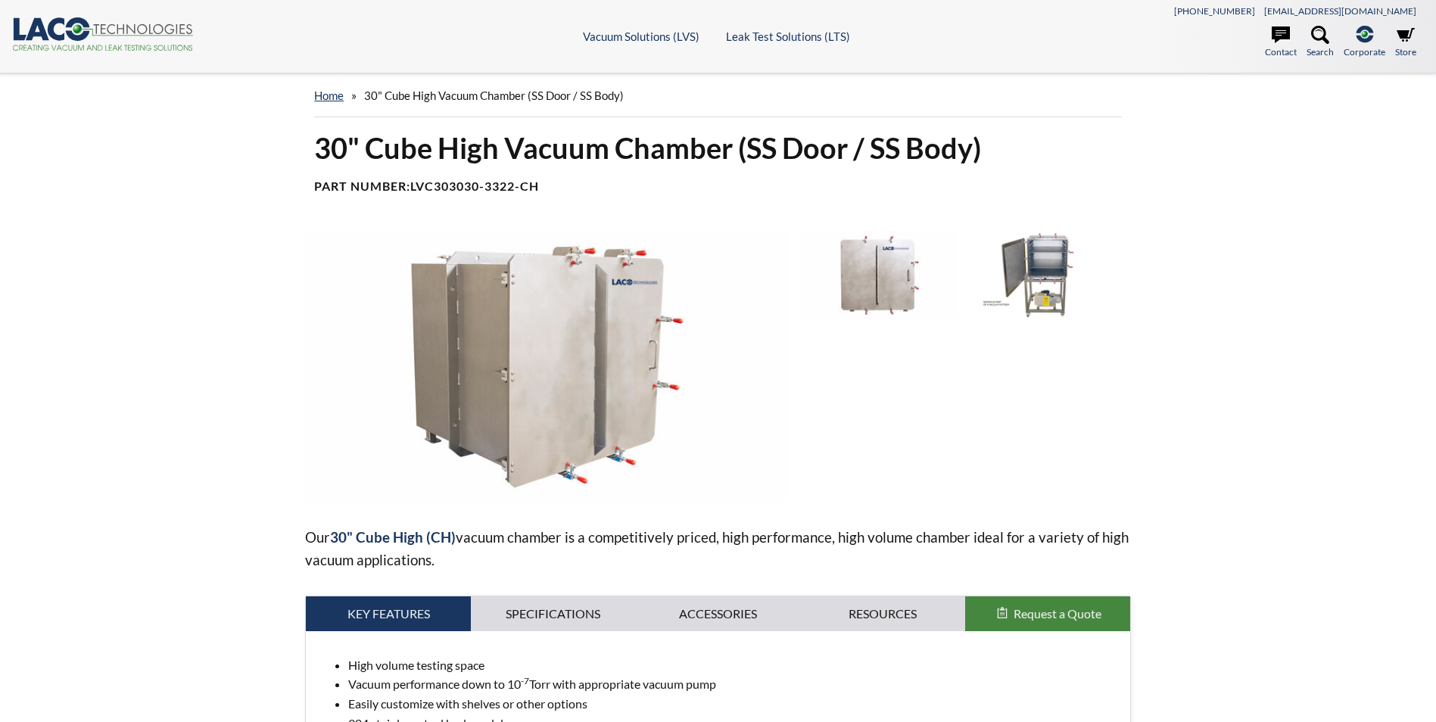
select select "Language Translate Widget"
click at [1038, 262] on img at bounding box center [1044, 275] width 157 height 89
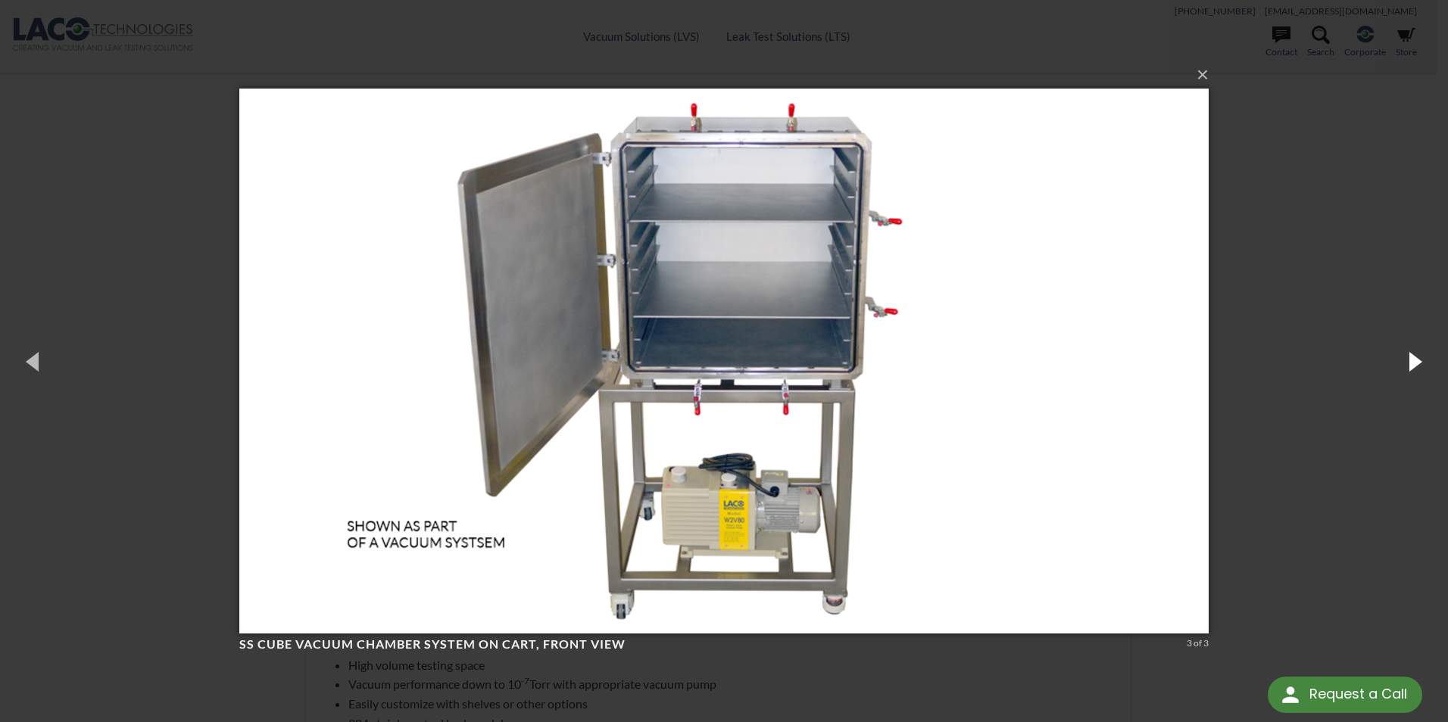
click at [1410, 367] on button "button" at bounding box center [1413, 360] width 68 height 83
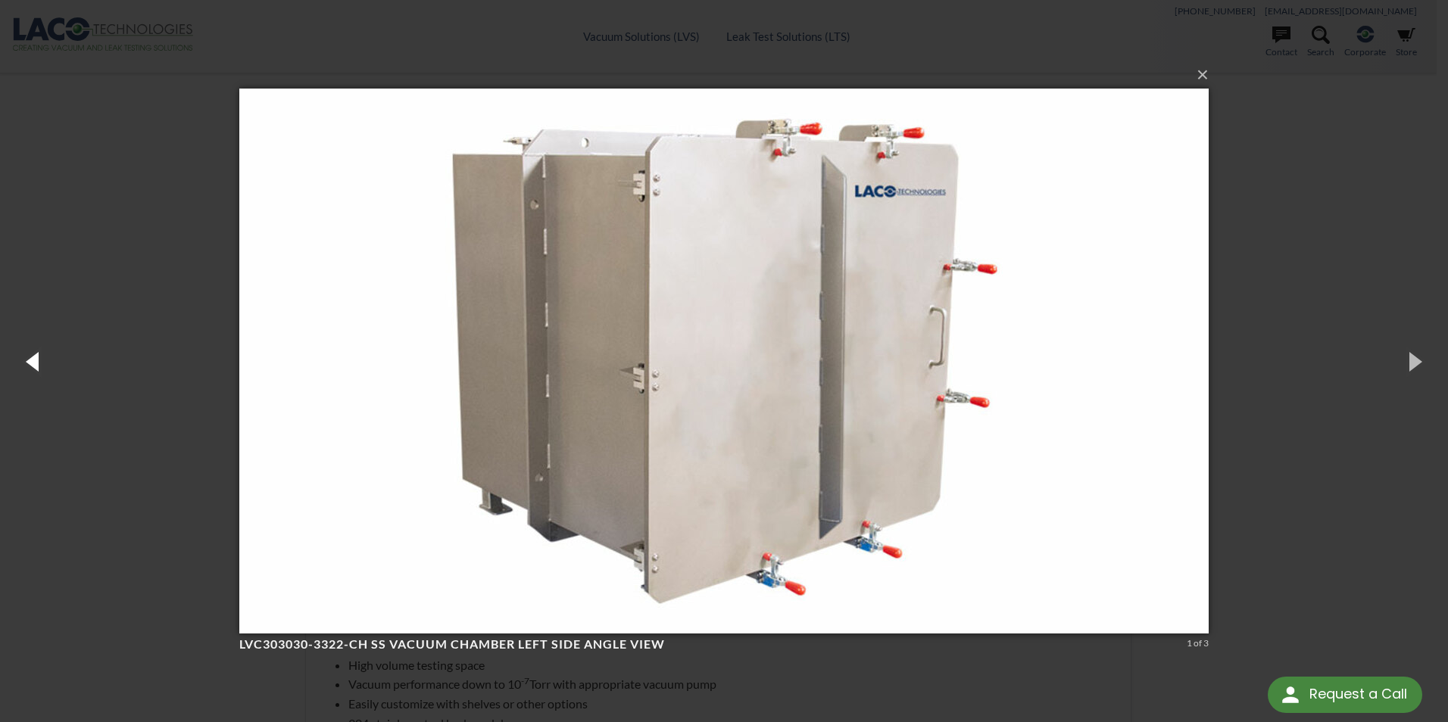
click at [35, 360] on button "button" at bounding box center [34, 360] width 68 height 83
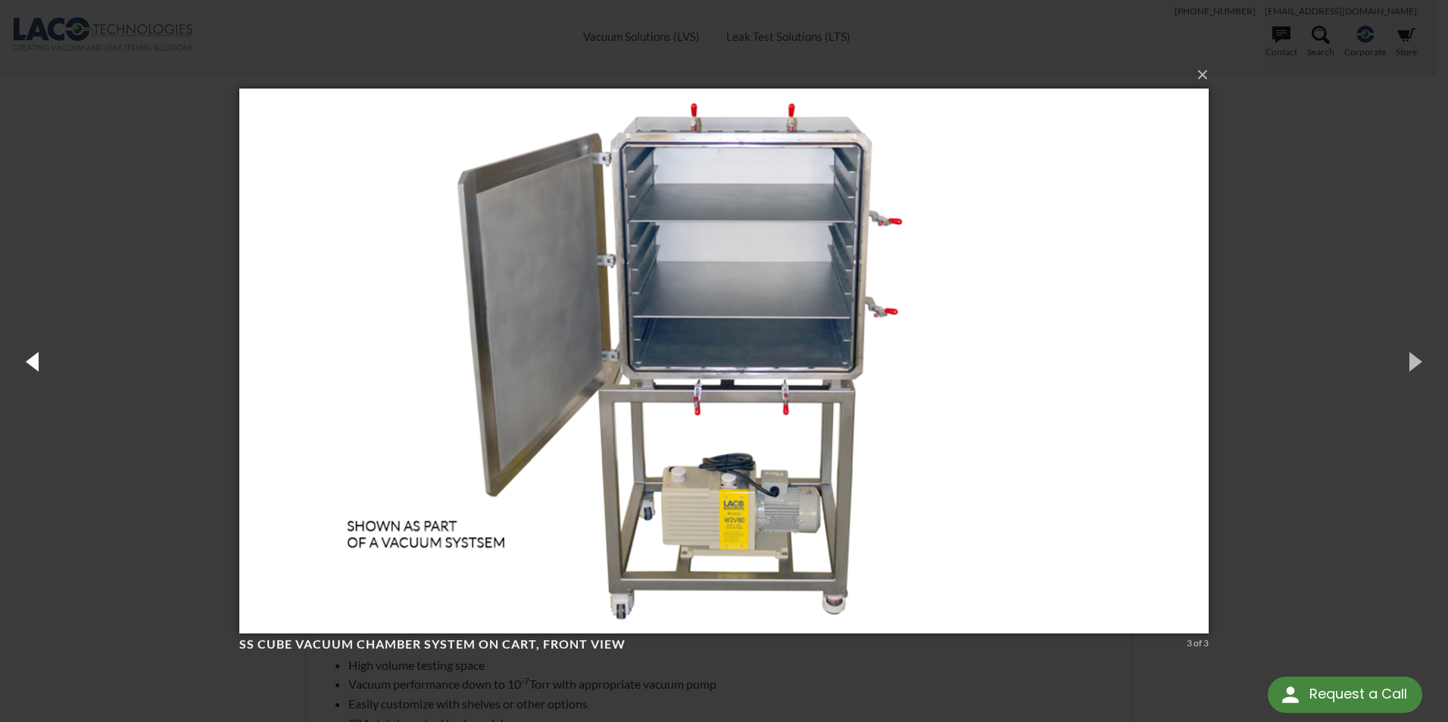
click at [35, 360] on button "button" at bounding box center [34, 360] width 68 height 83
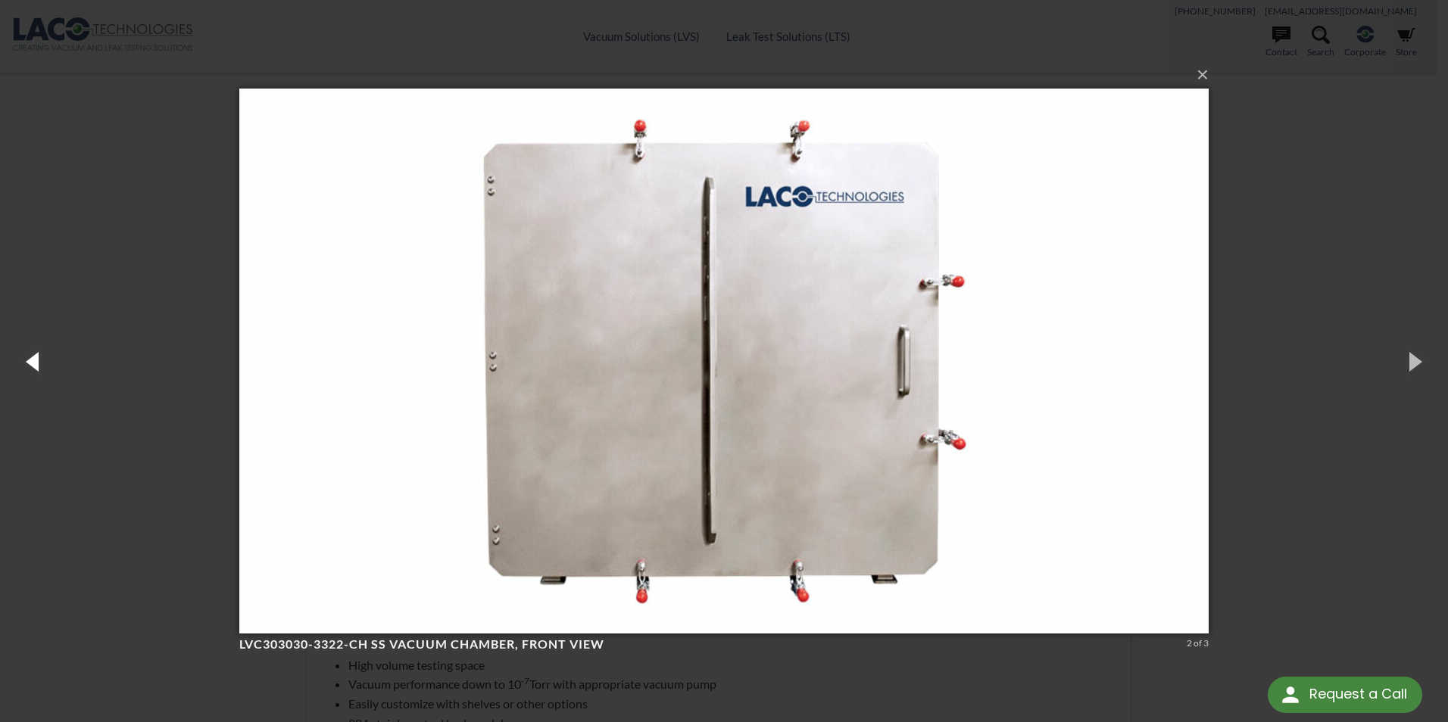
click at [35, 360] on button "button" at bounding box center [34, 360] width 68 height 83
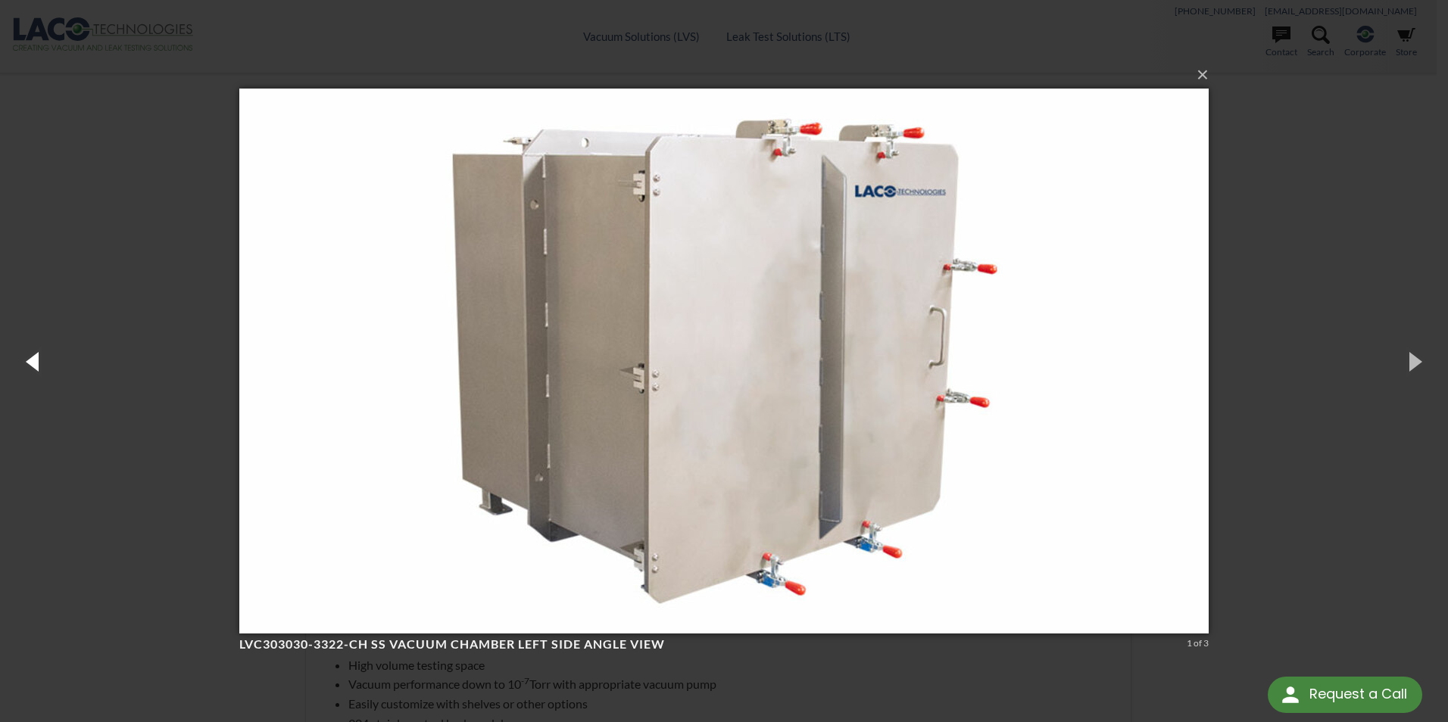
click at [35, 360] on button "button" at bounding box center [34, 360] width 68 height 83
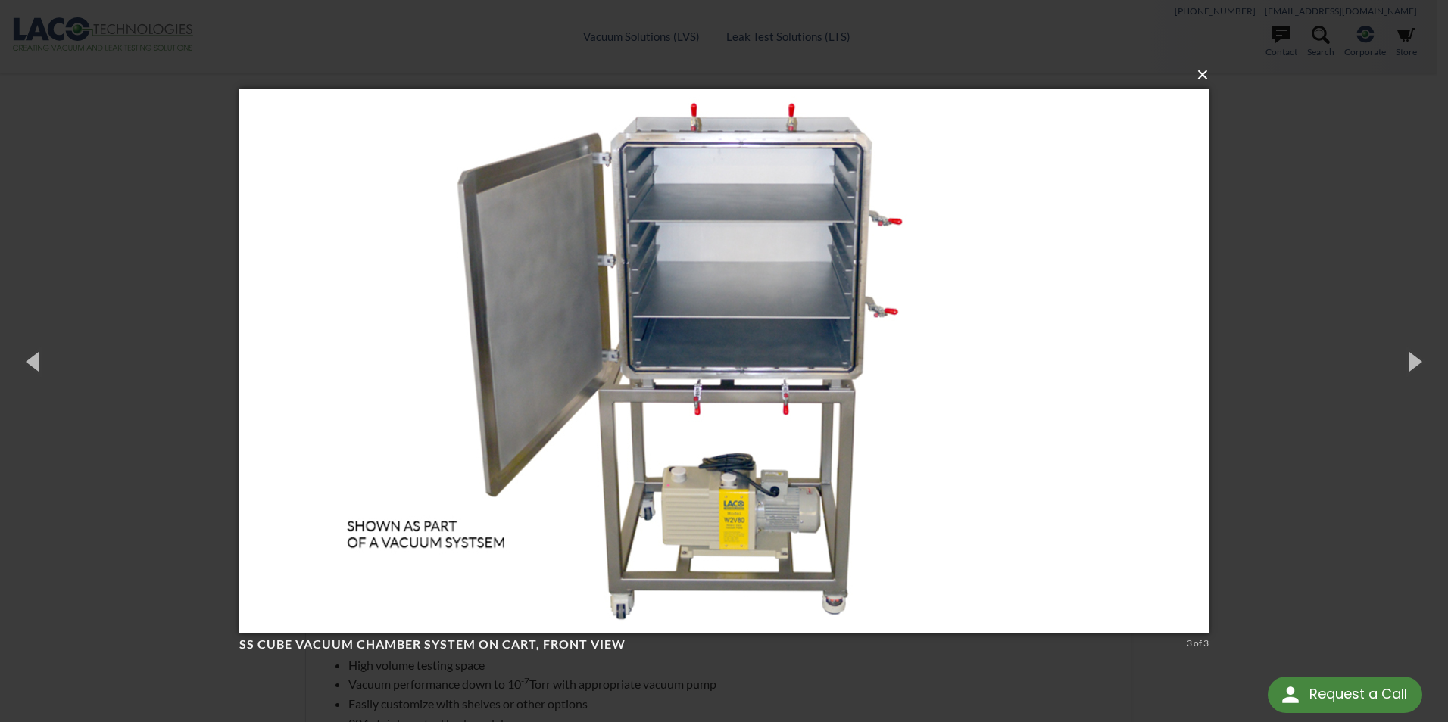
click at [1206, 76] on button "×" at bounding box center [728, 74] width 969 height 33
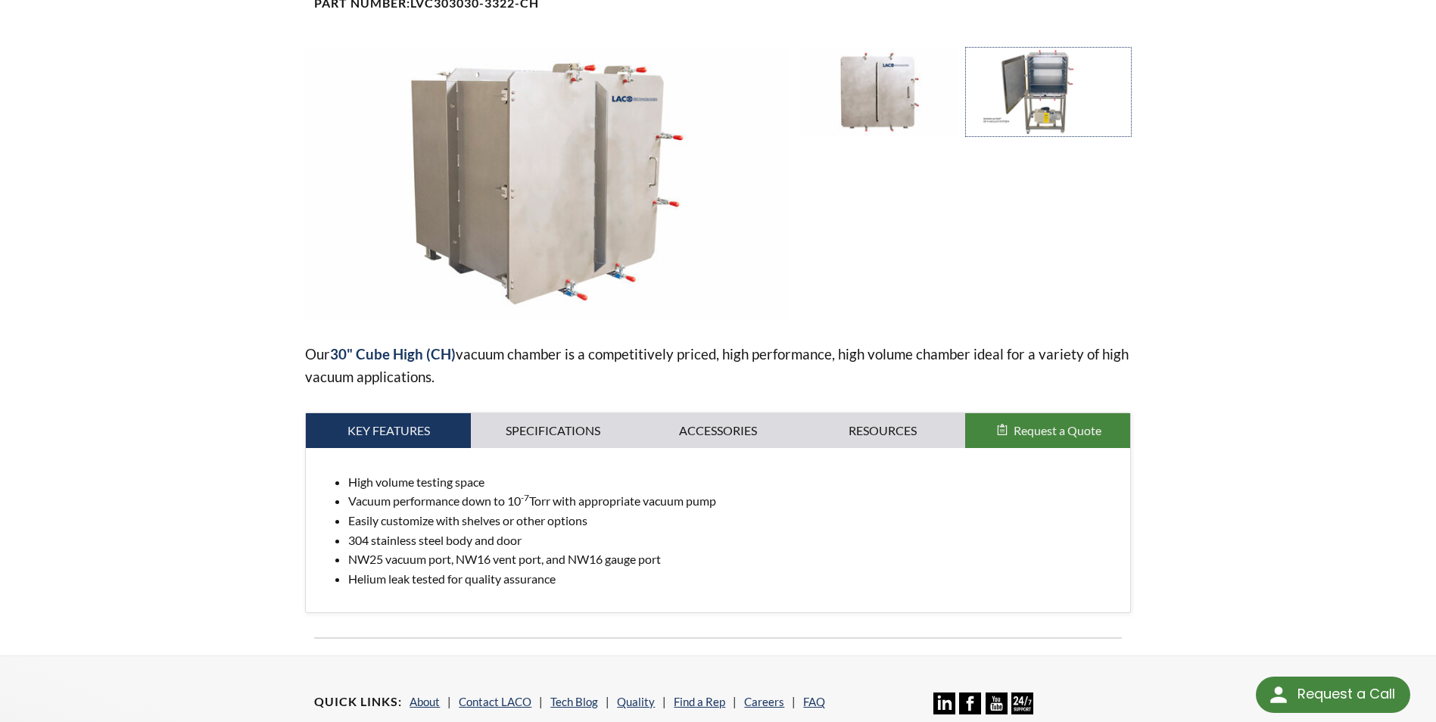
scroll to position [227, 0]
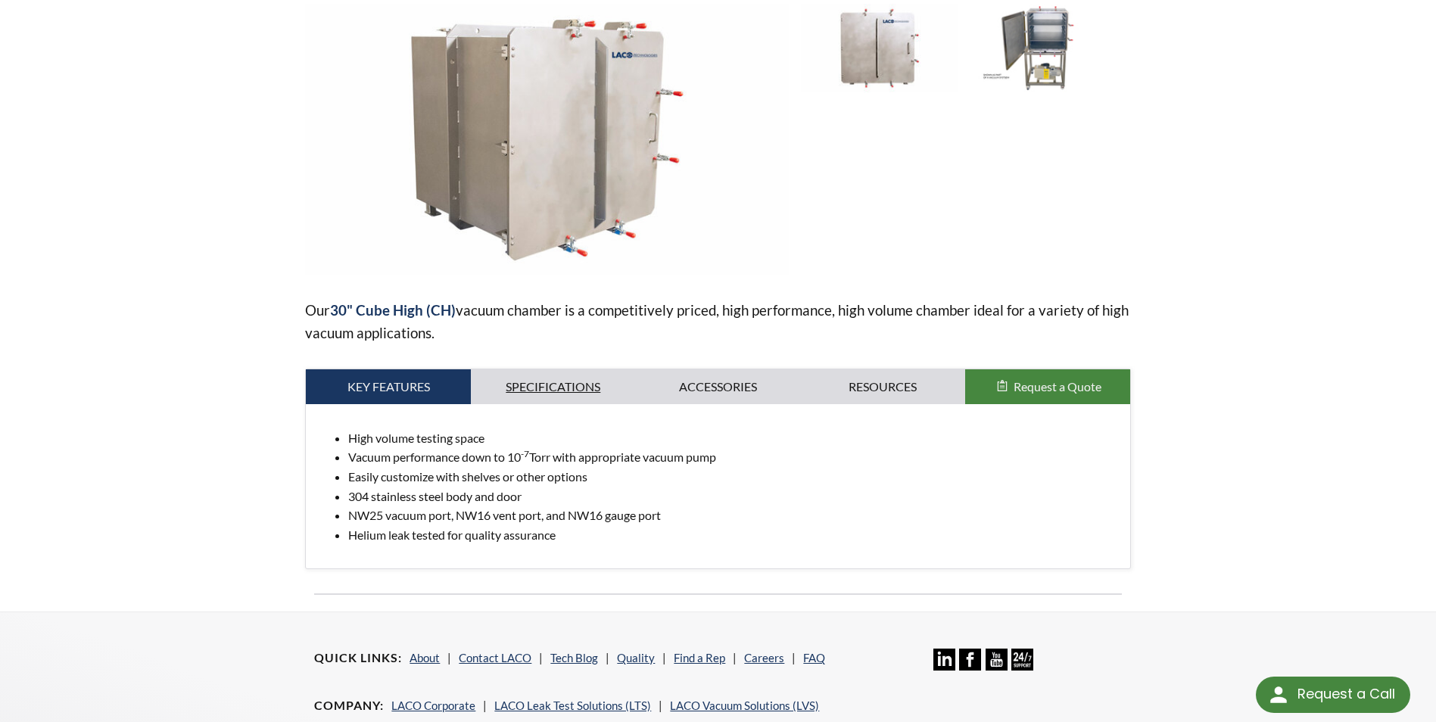
click at [538, 390] on link "Specifications" at bounding box center [553, 386] width 165 height 35
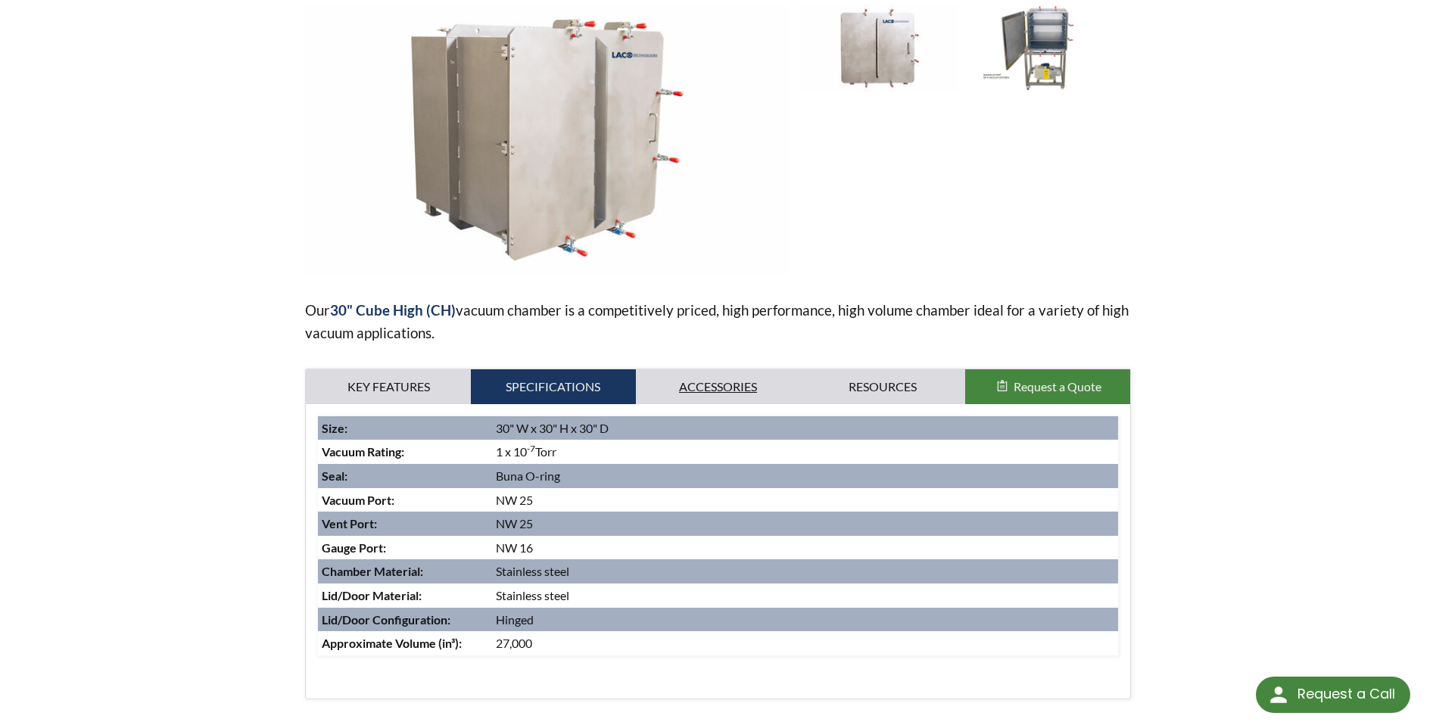
click at [703, 387] on link "Accessories" at bounding box center [718, 386] width 165 height 35
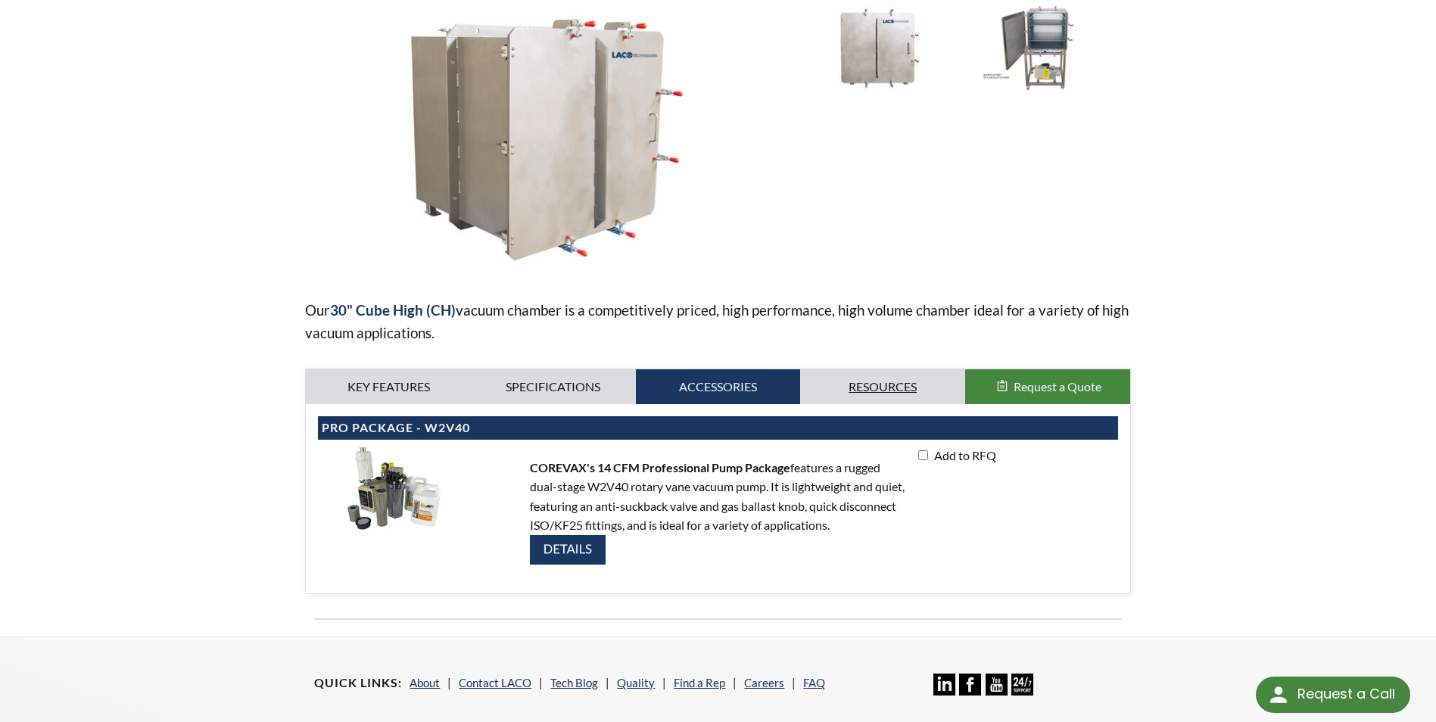
click at [843, 389] on link "Resources" at bounding box center [882, 386] width 165 height 35
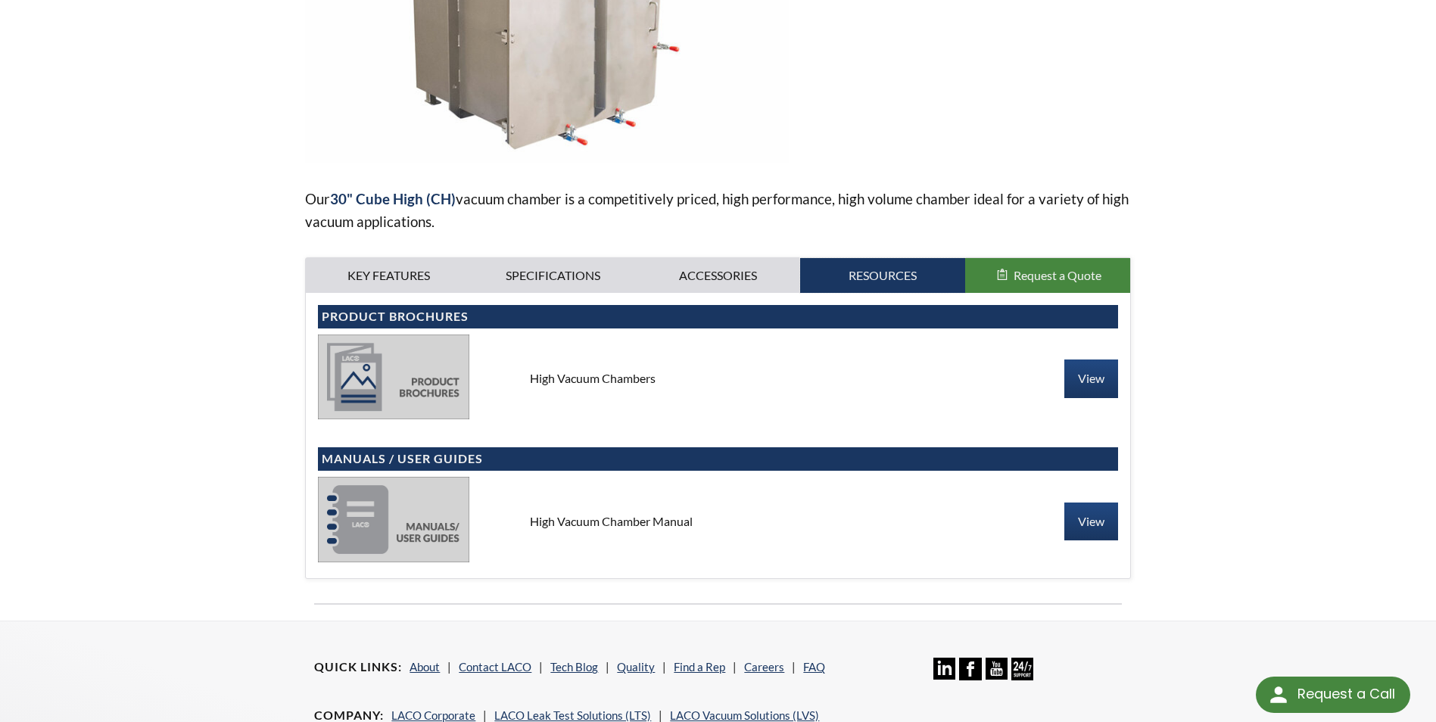
scroll to position [379, 0]
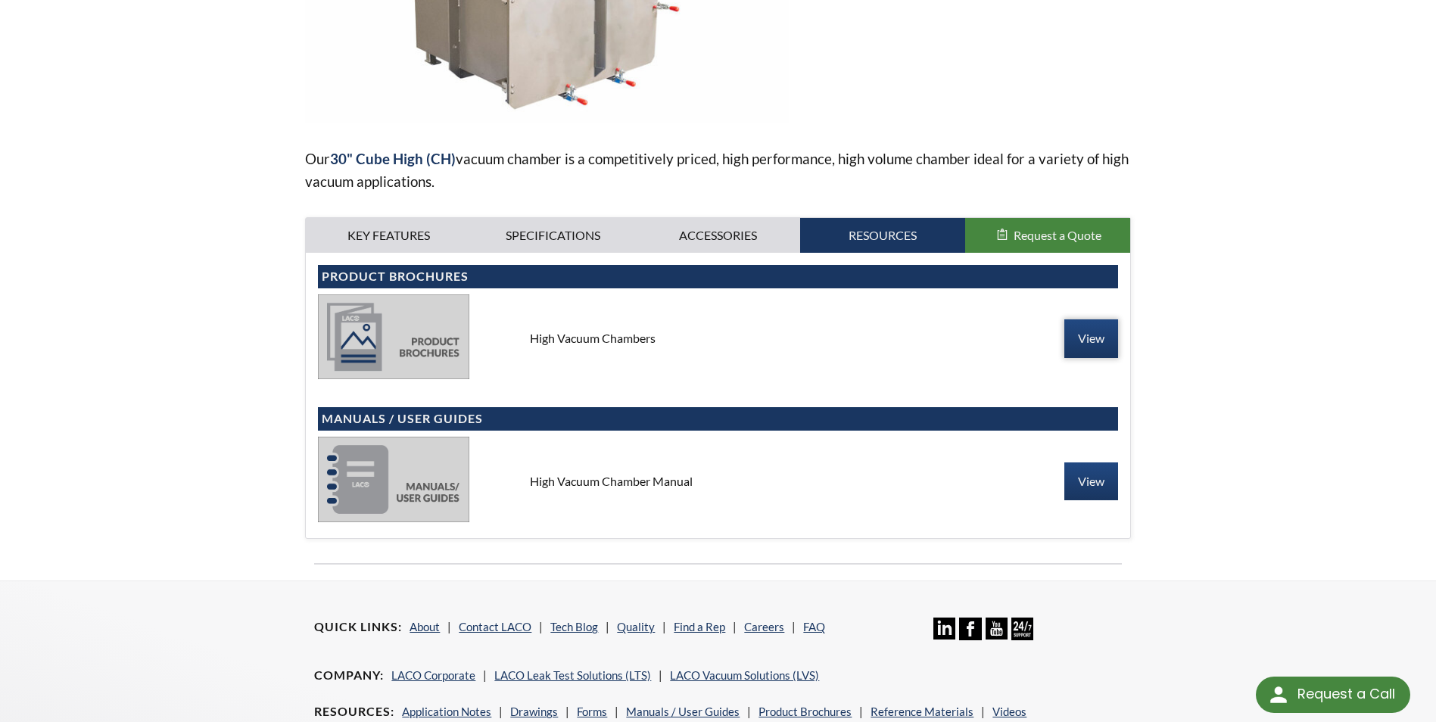
click at [1087, 344] on link "View" at bounding box center [1091, 338] width 54 height 38
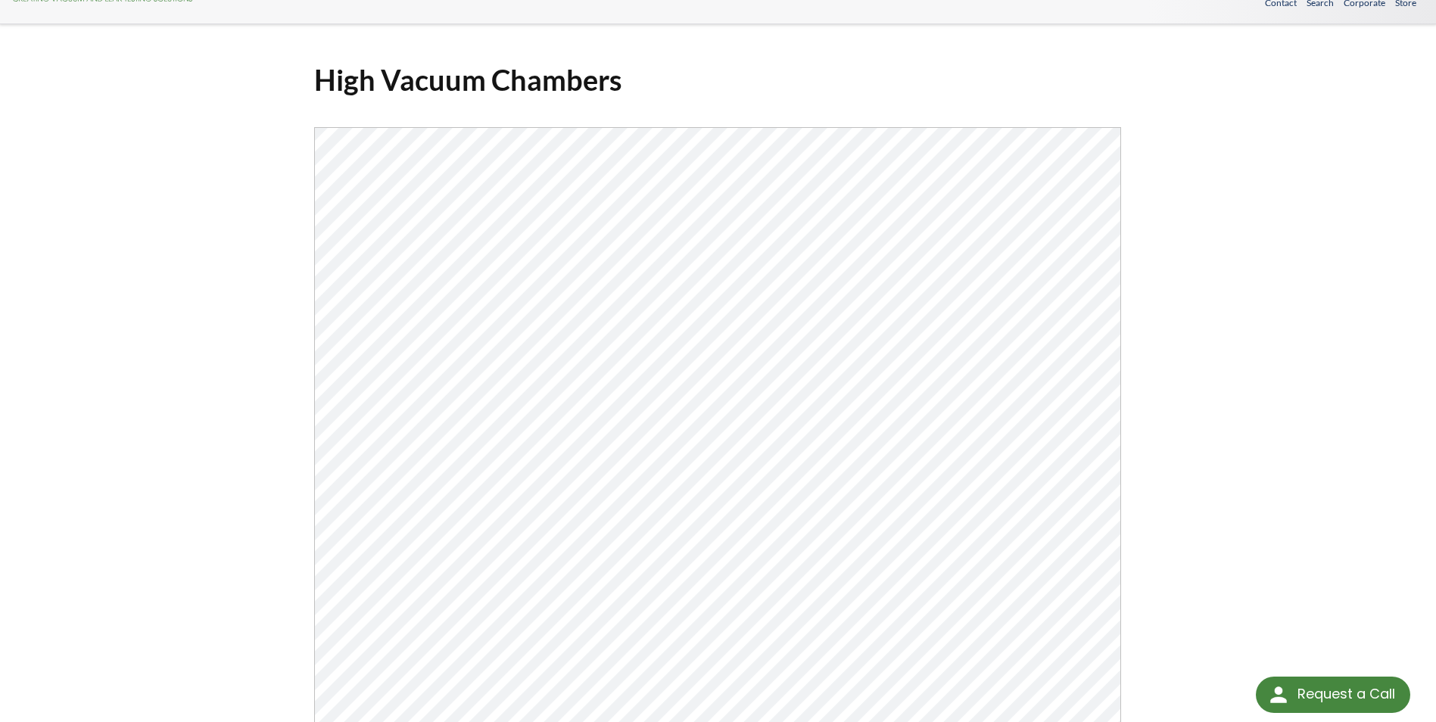
scroll to position [46, 0]
